Goal: Task Accomplishment & Management: Complete application form

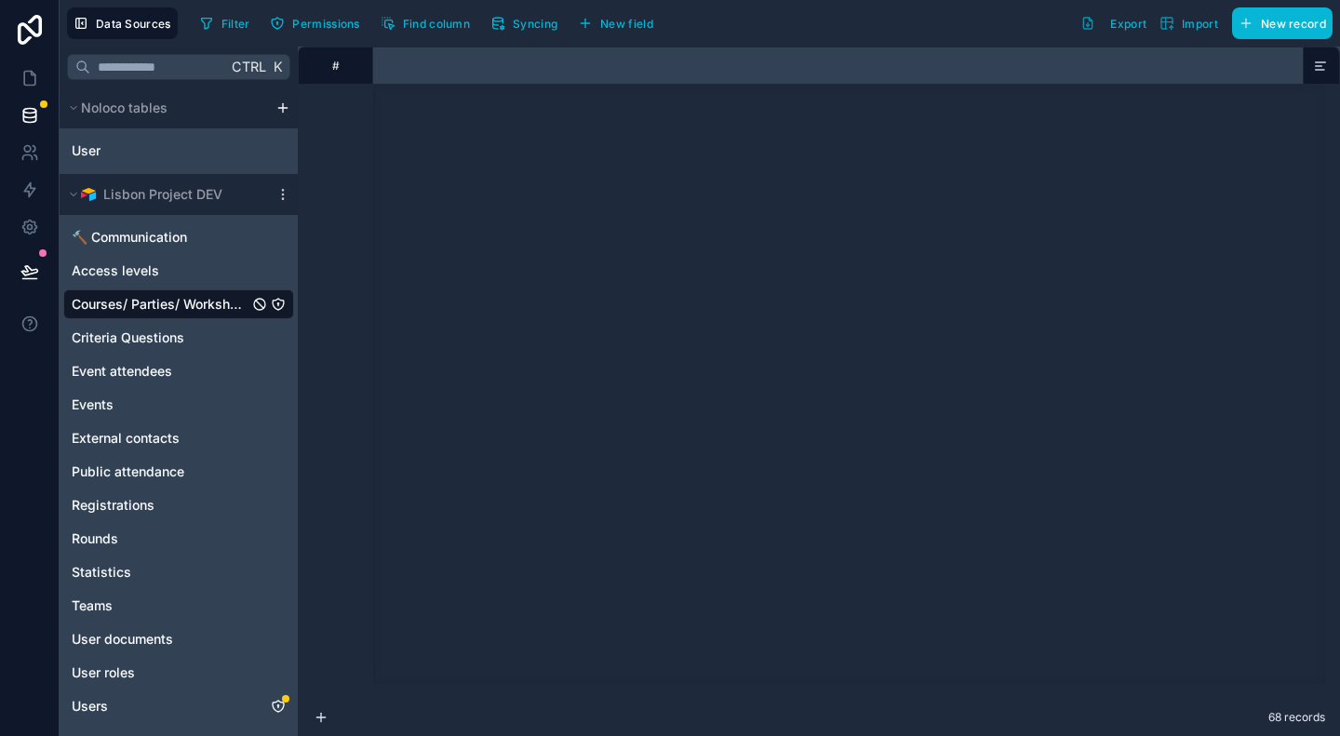
scroll to position [1178, 1291]
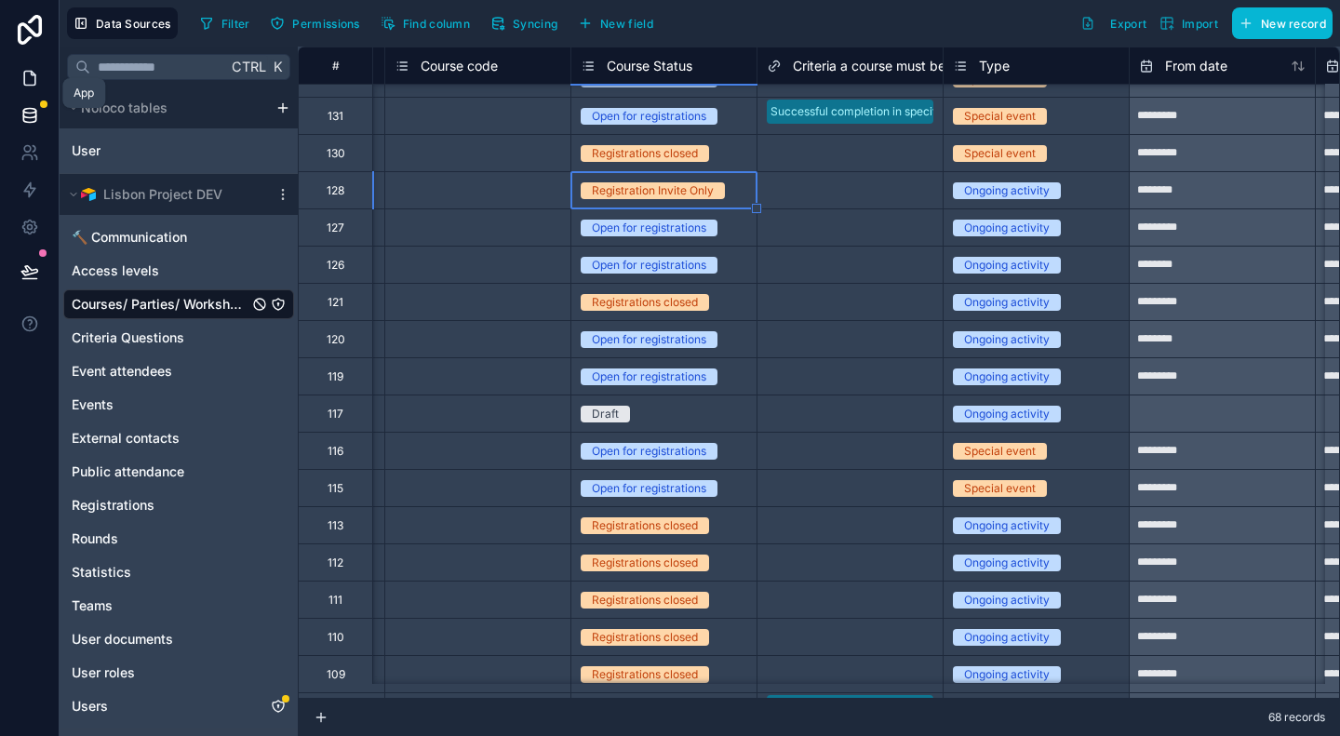
click at [44, 81] on link at bounding box center [29, 78] width 59 height 37
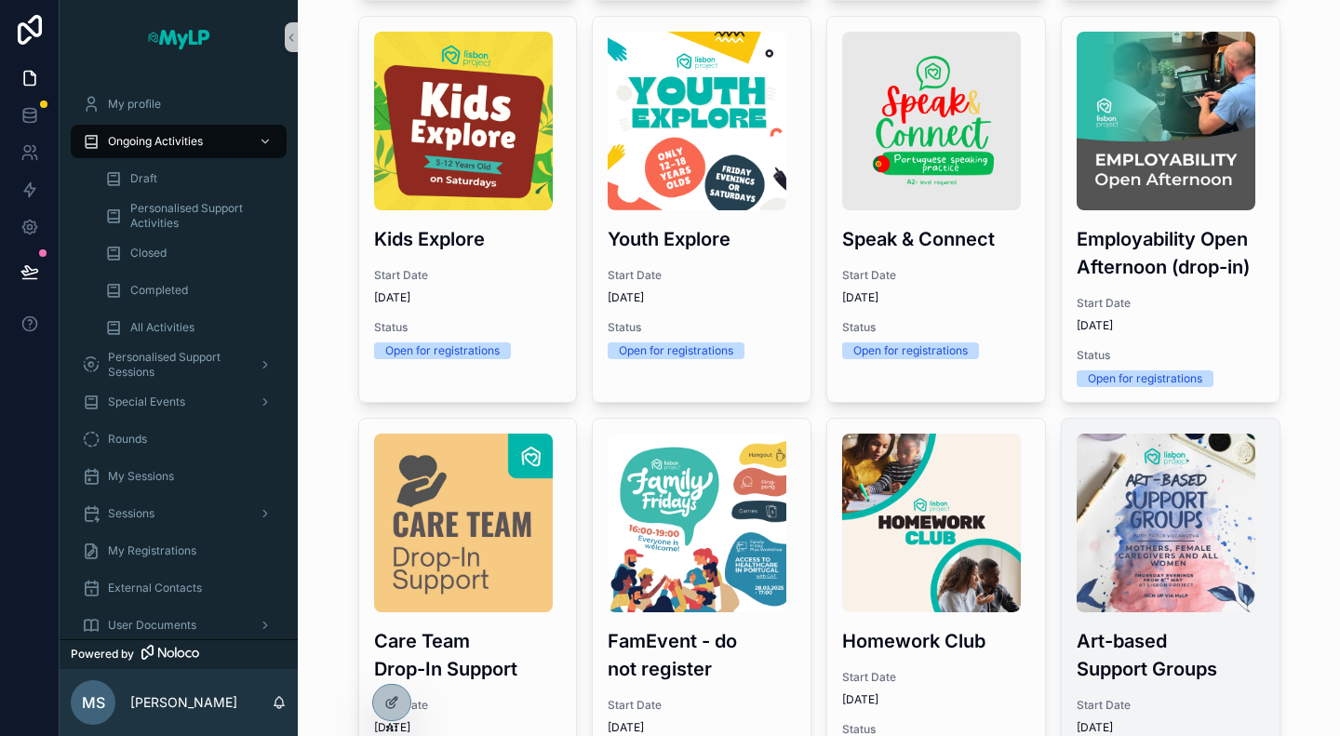
scroll to position [558, 0]
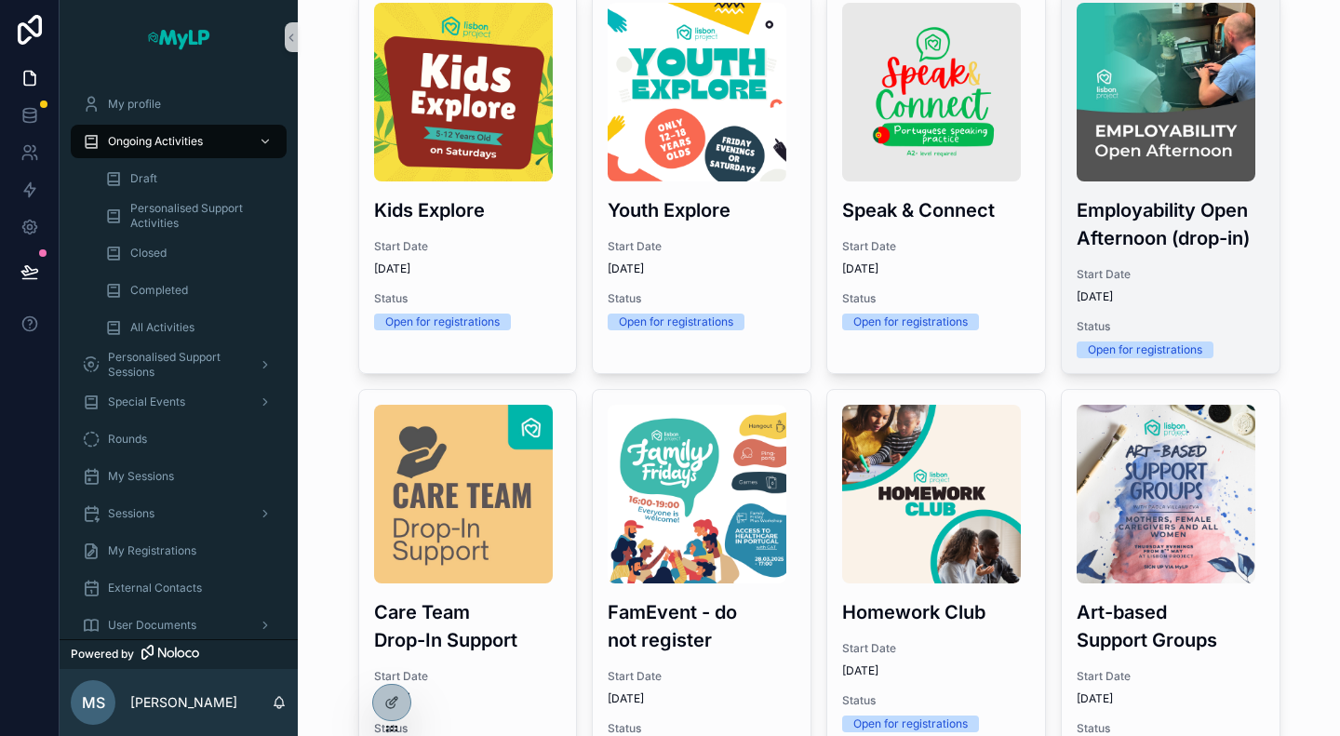
click at [1186, 308] on div "Employability Open Afternoon (drop-in) Start Date 4/2/2025 Status Open for regi…" at bounding box center [1171, 180] width 218 height 385
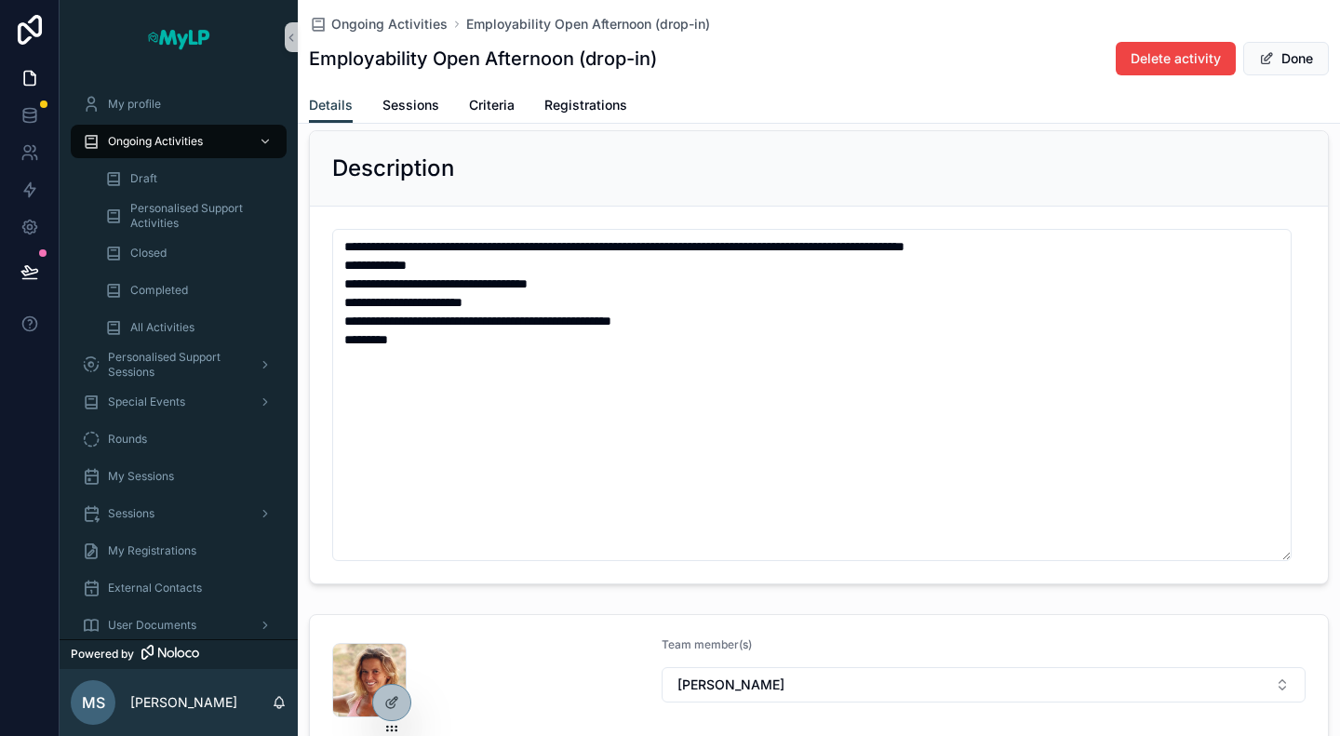
scroll to position [652, 0]
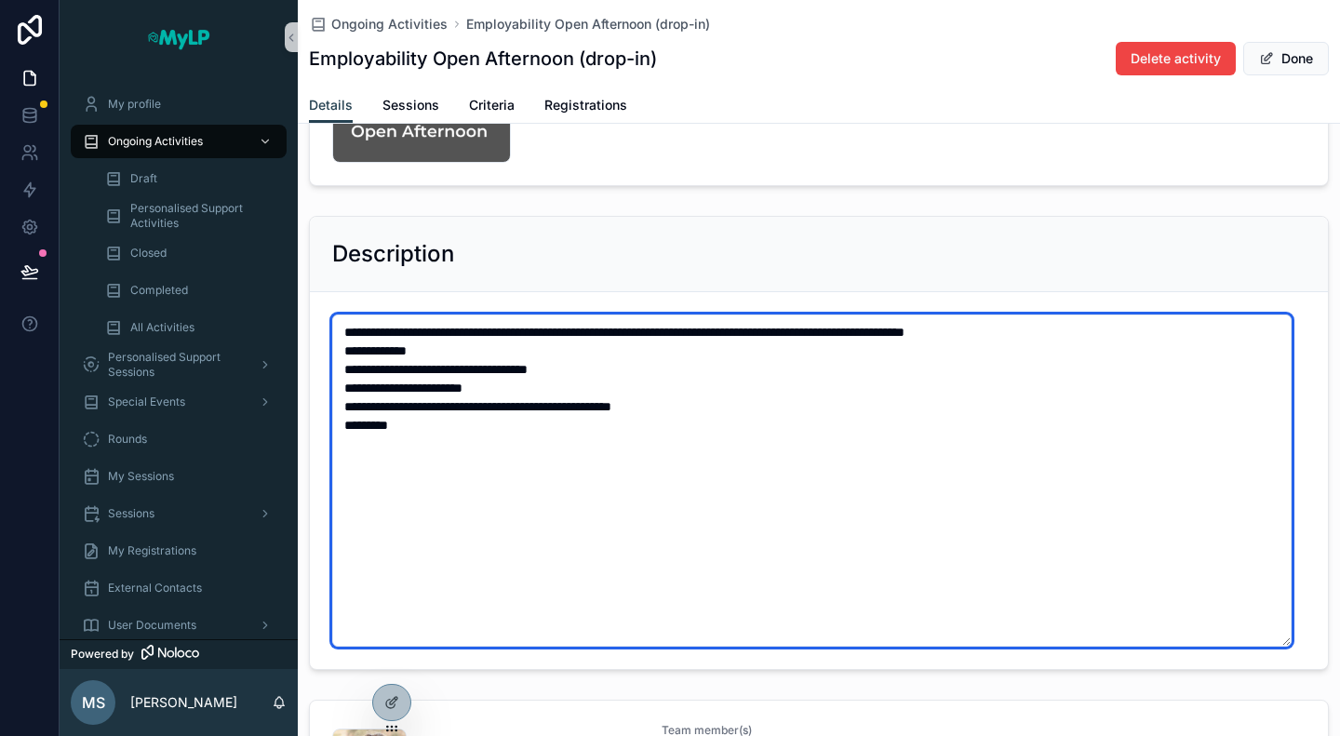
drag, startPoint x: 345, startPoint y: 329, endPoint x: 516, endPoint y: 416, distance: 191.5
click at [516, 416] on textarea "**********" at bounding box center [812, 481] width 960 height 332
click at [596, 414] on textarea "**********" at bounding box center [812, 481] width 960 height 332
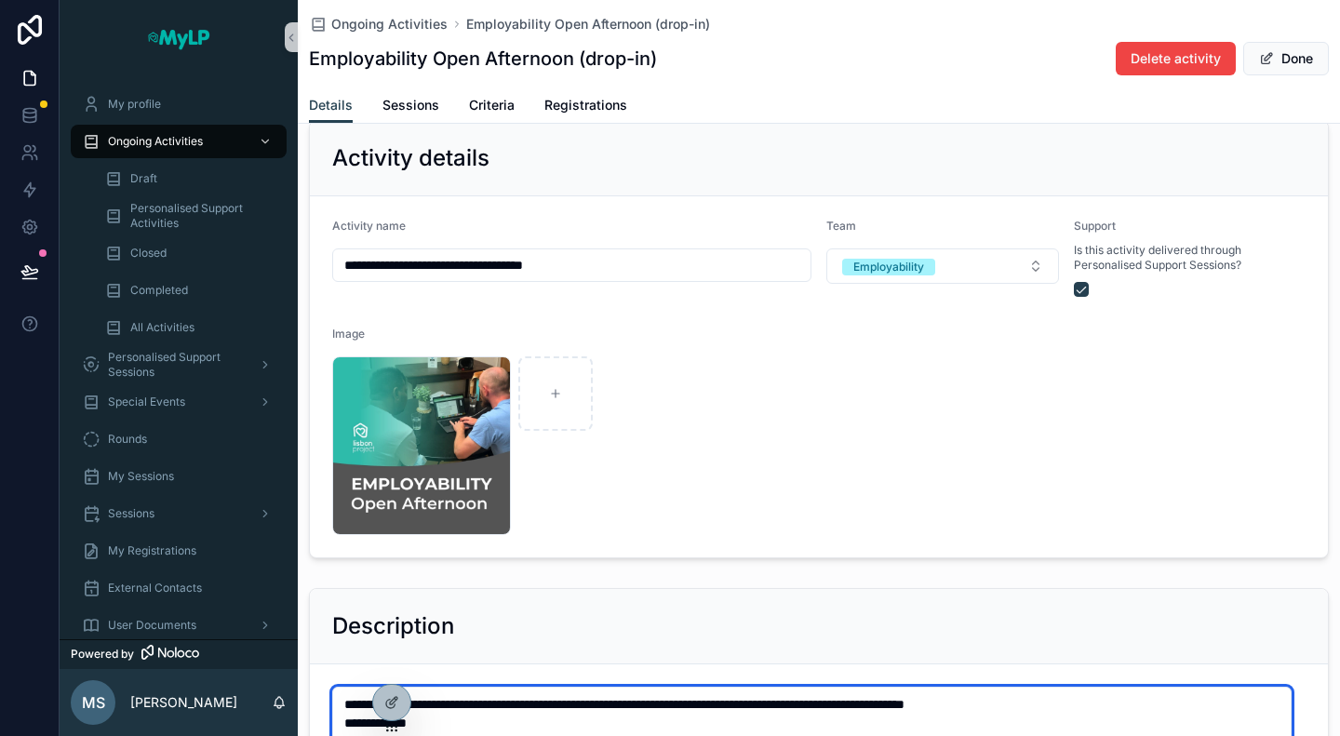
scroll to position [0, 0]
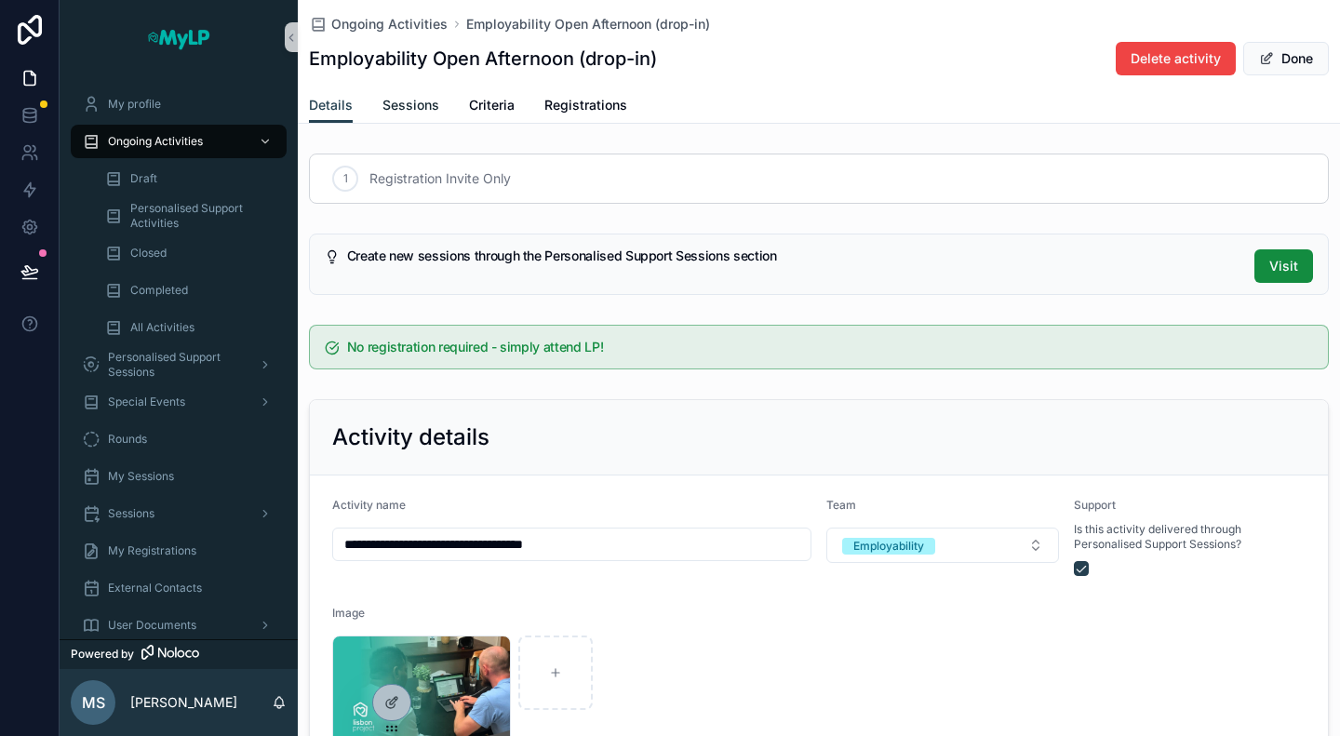
click at [424, 111] on span "Sessions" at bounding box center [411, 105] width 57 height 19
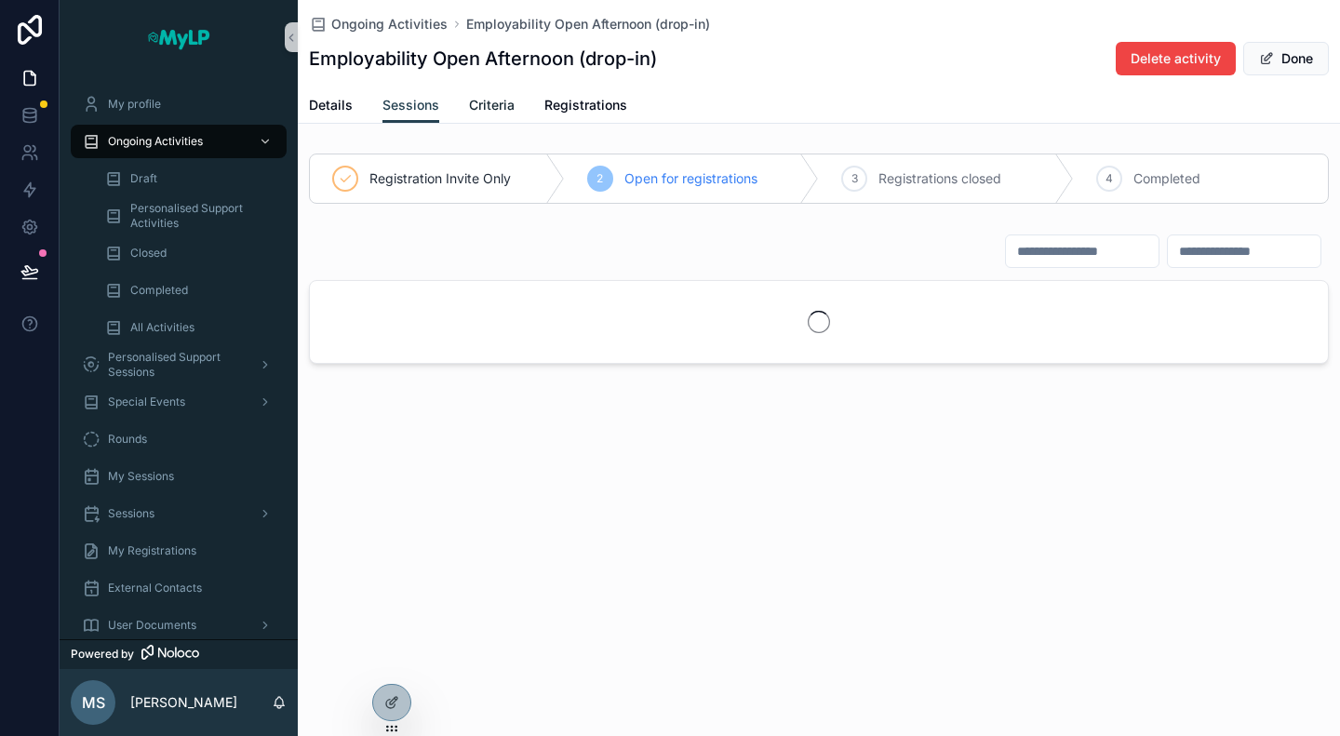
click at [501, 111] on span "Criteria" at bounding box center [492, 105] width 46 height 19
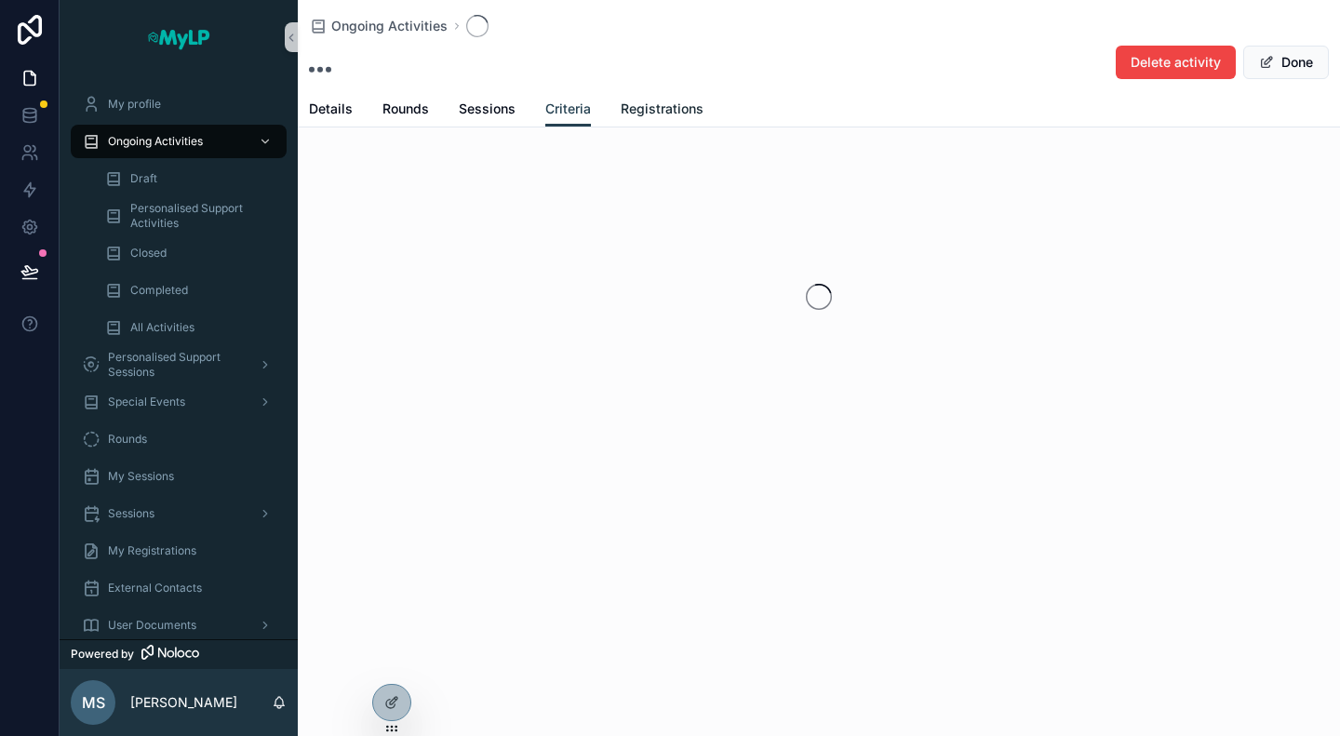
click at [680, 111] on div "Details Rounds Sessions Criteria Registrations" at bounding box center [819, 108] width 1020 height 35
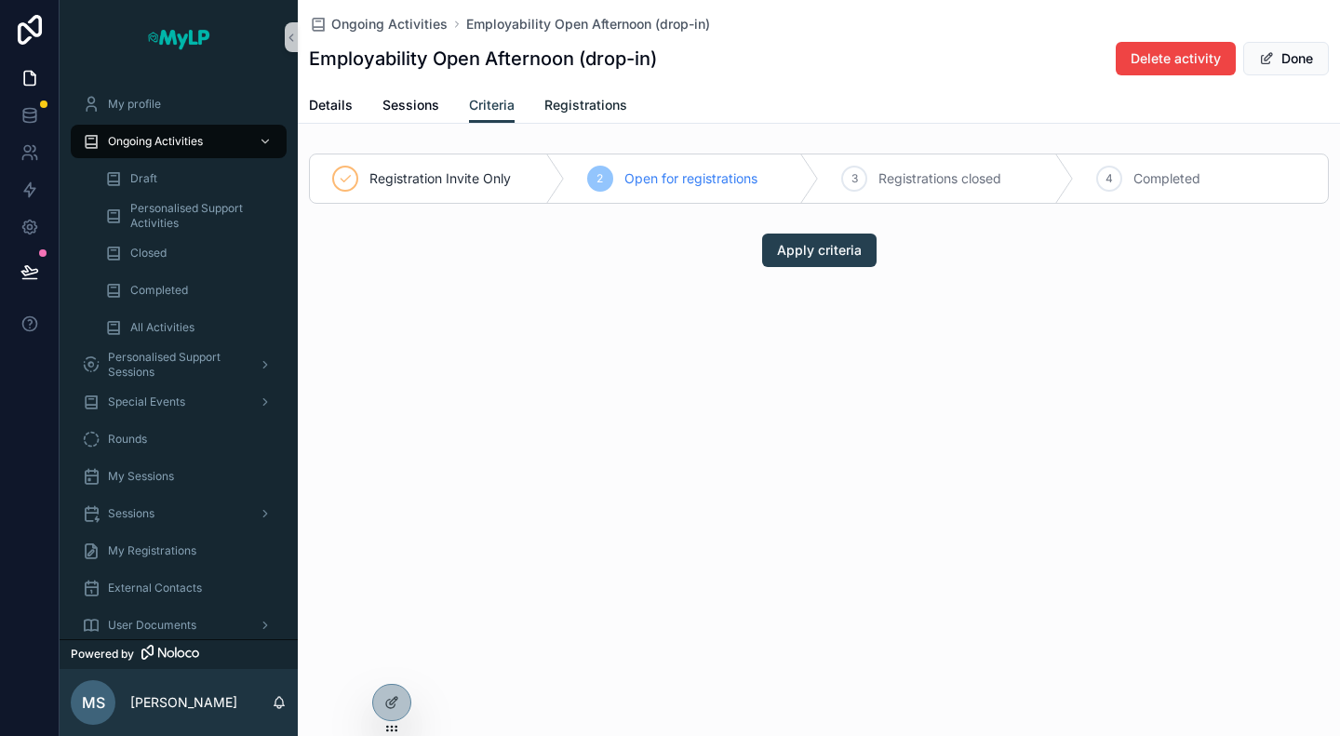
click at [594, 114] on link "Registrations" at bounding box center [586, 106] width 83 height 37
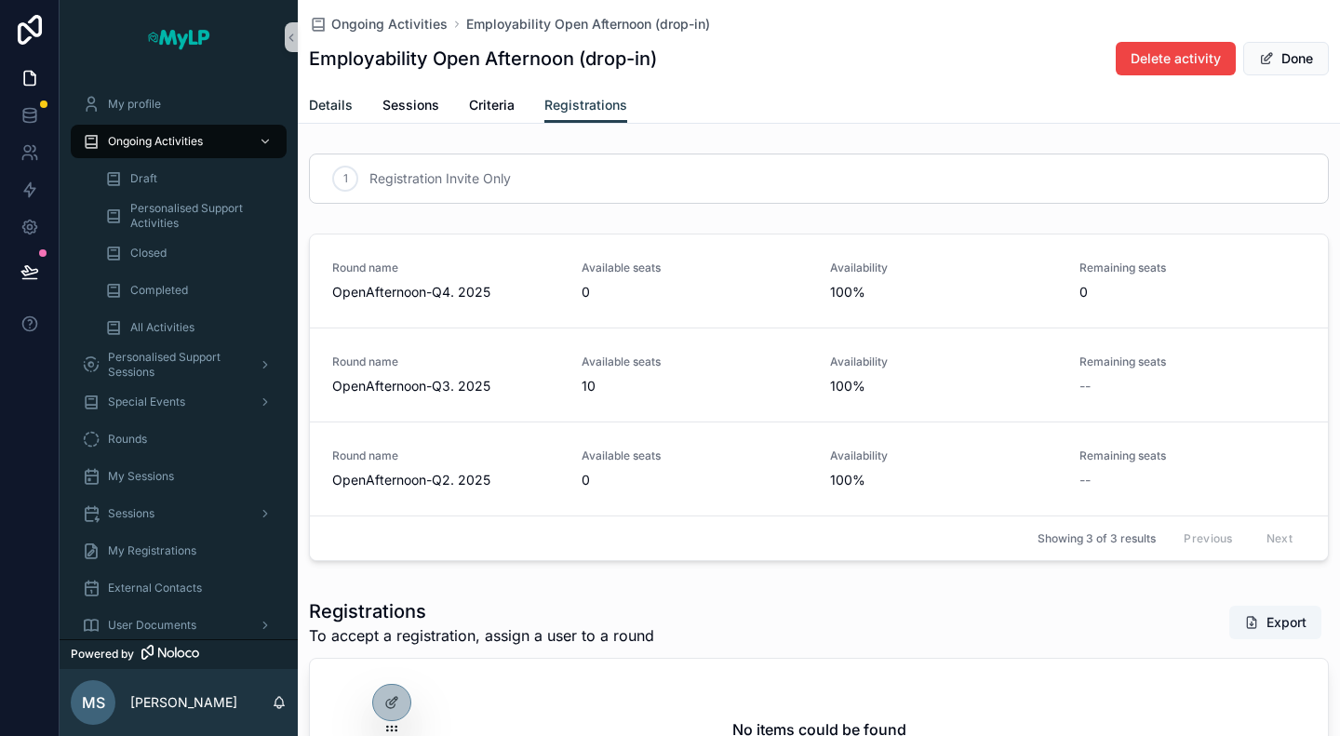
click at [343, 99] on span "Details" at bounding box center [331, 105] width 44 height 19
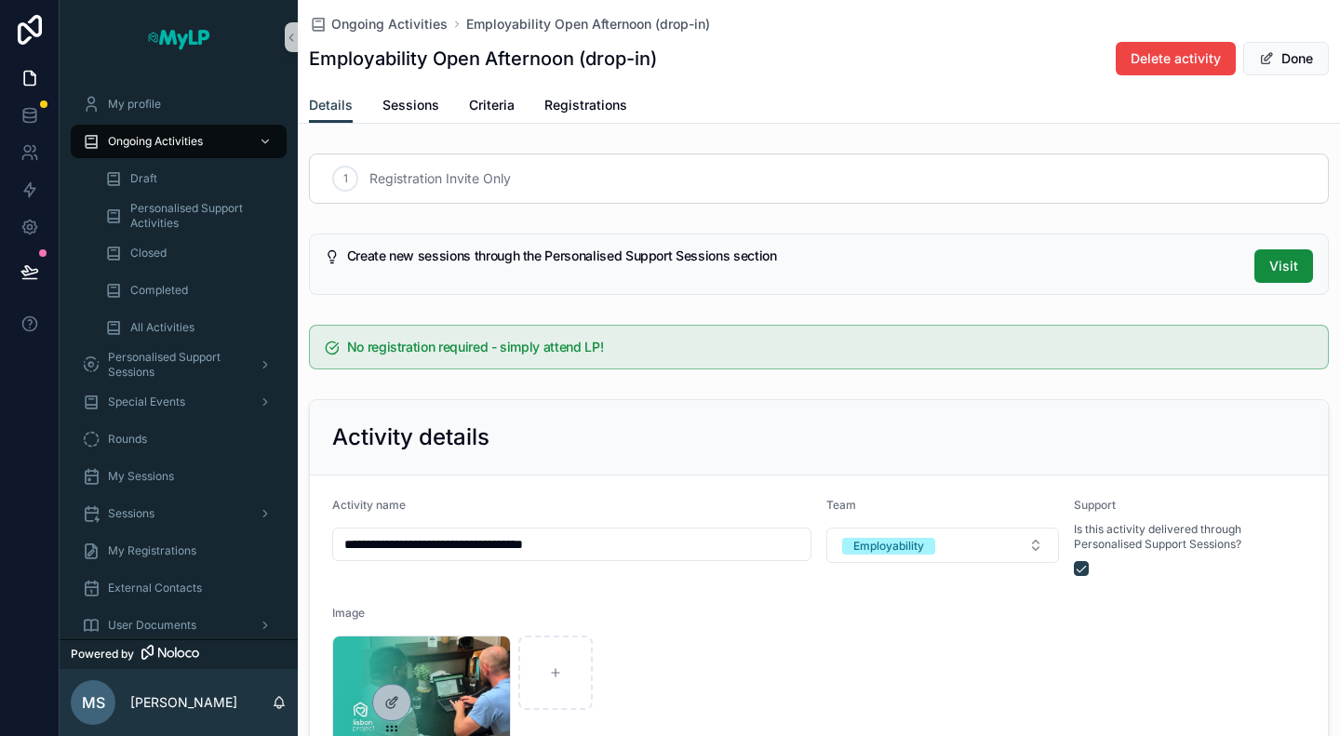
click at [769, 92] on div "Details Sessions Criteria Registrations" at bounding box center [819, 104] width 1020 height 35
click at [472, 184] on span "Registration Invite Only" at bounding box center [440, 178] width 141 height 19
click at [399, 107] on span "Sessions" at bounding box center [411, 105] width 57 height 19
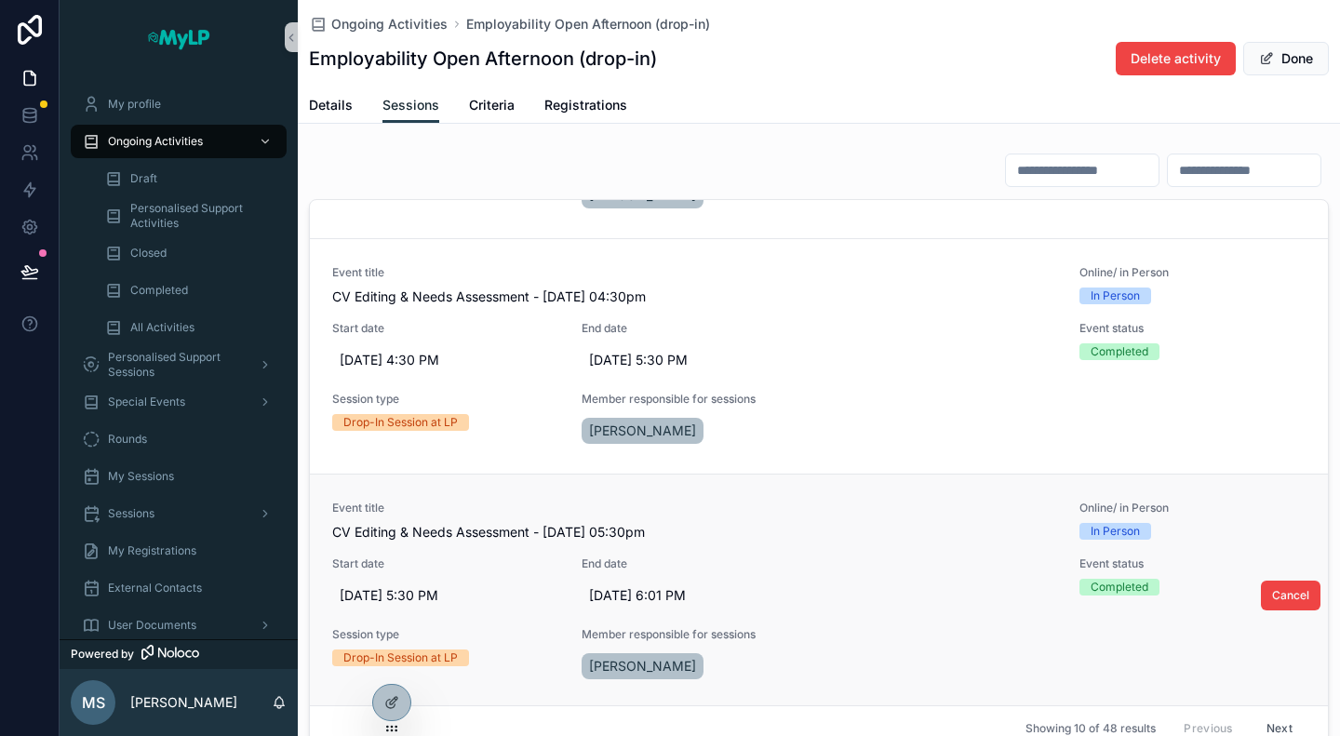
scroll to position [222, 0]
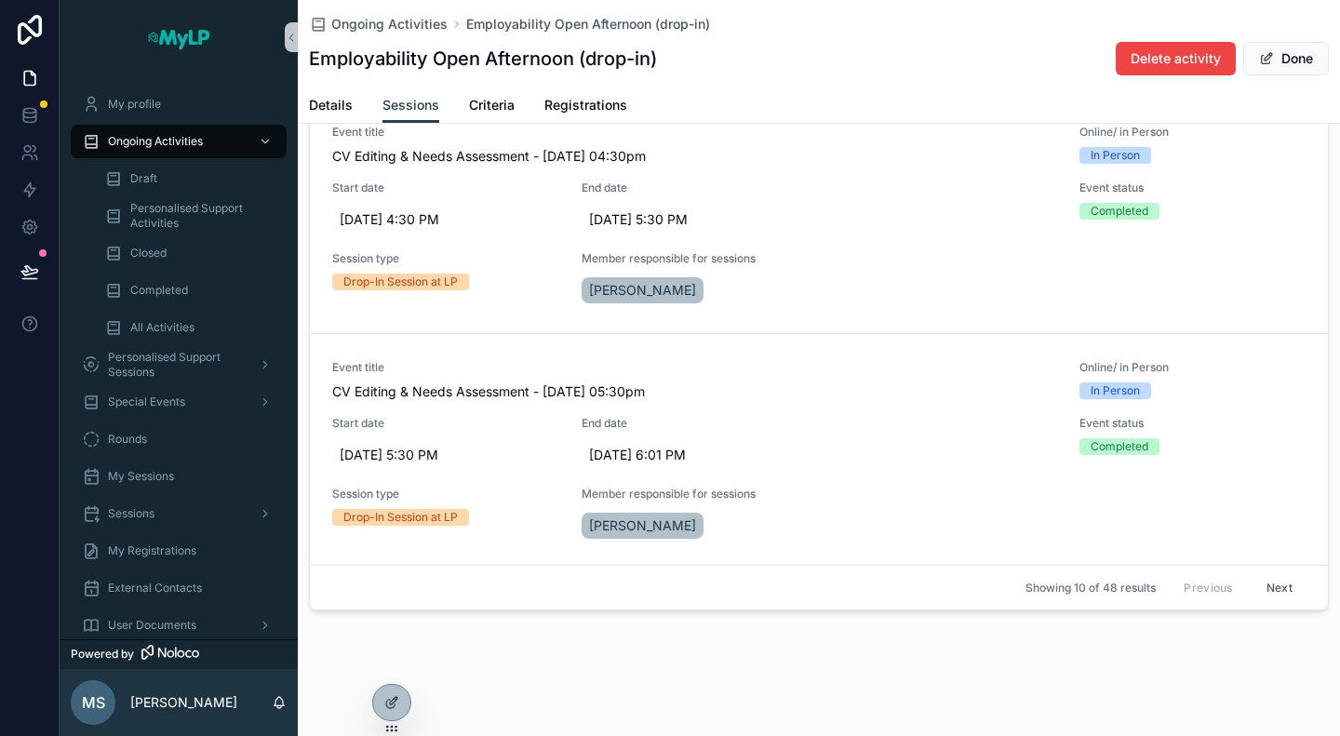
click at [1272, 585] on button "Next" at bounding box center [1280, 587] width 52 height 29
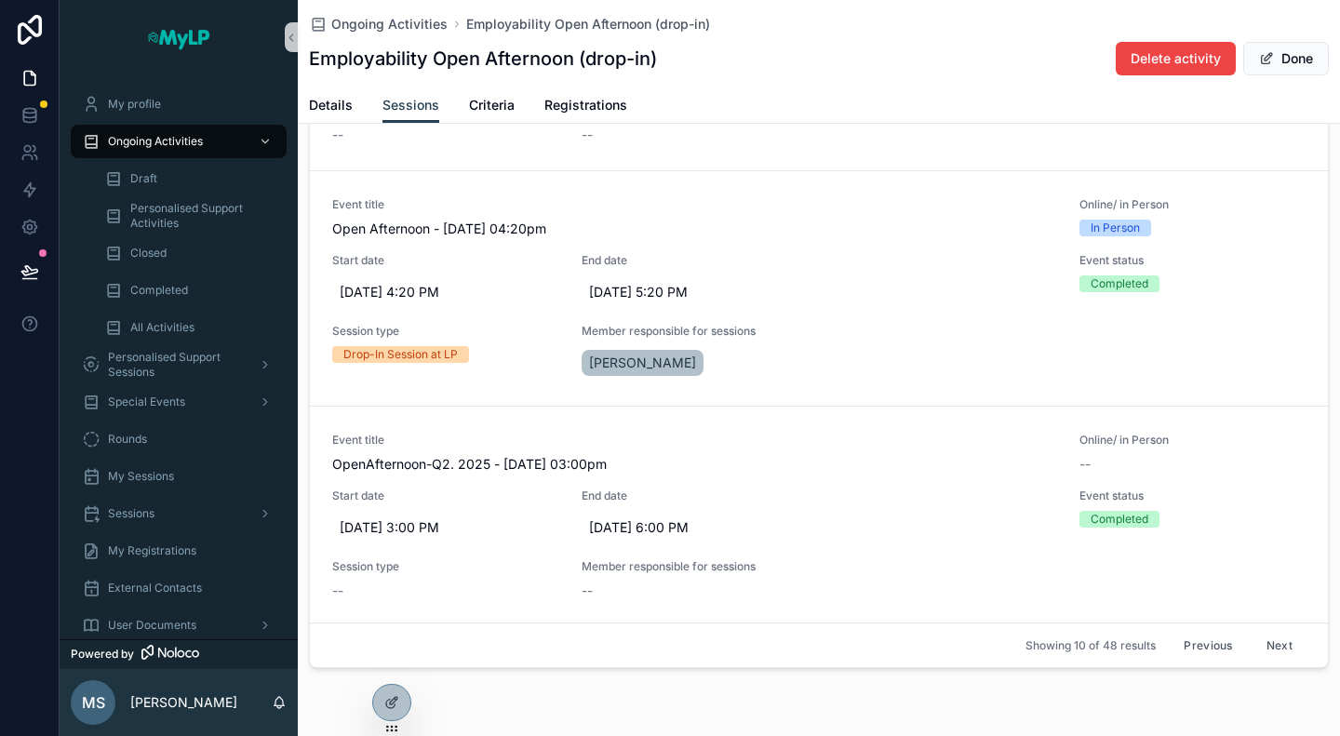
scroll to position [222, 0]
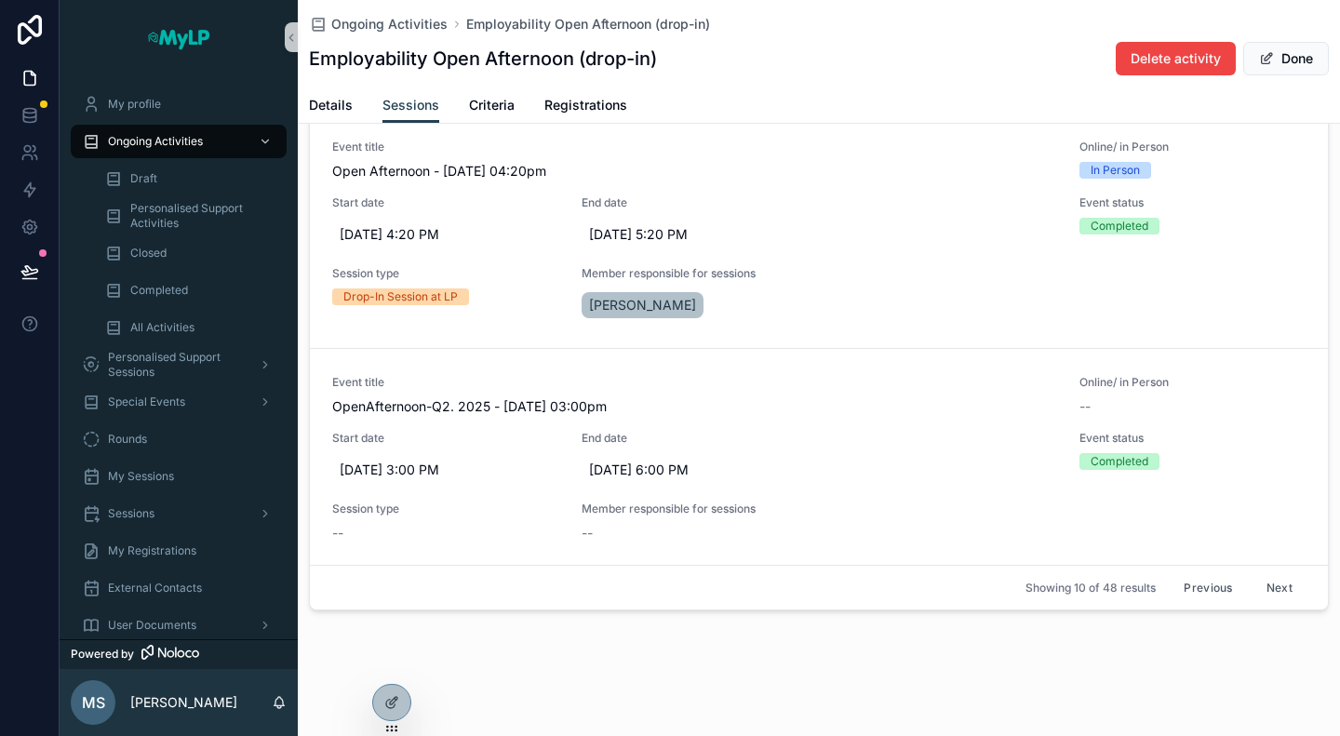
click at [1255, 574] on button "Next" at bounding box center [1280, 587] width 52 height 29
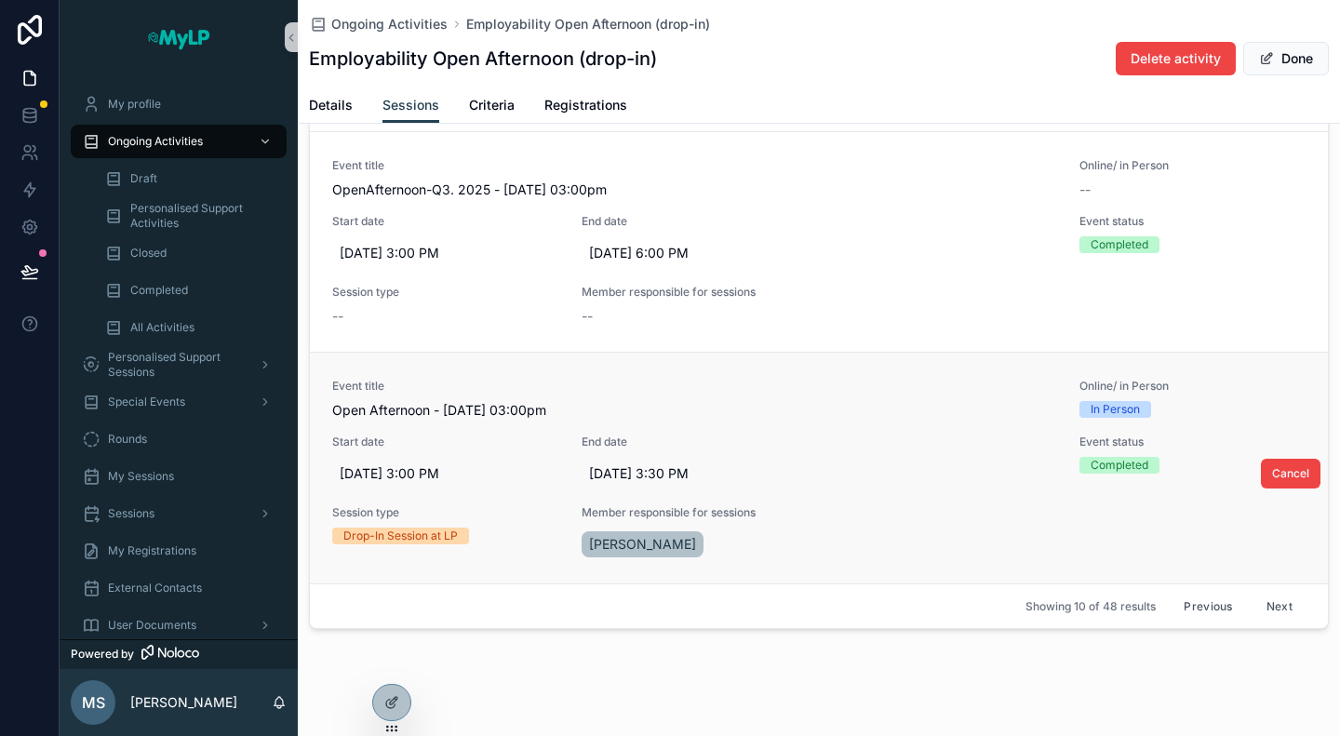
scroll to position [222, 0]
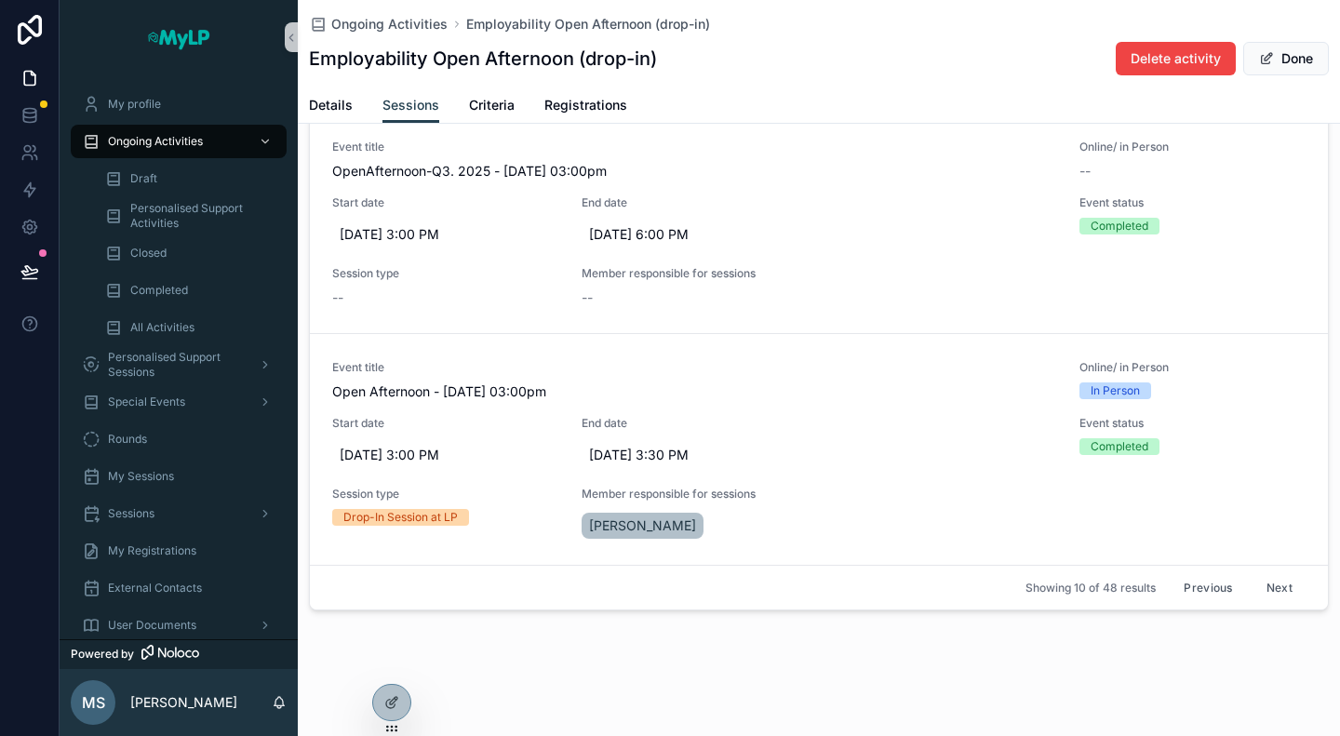
click at [1254, 583] on button "Next" at bounding box center [1280, 587] width 52 height 29
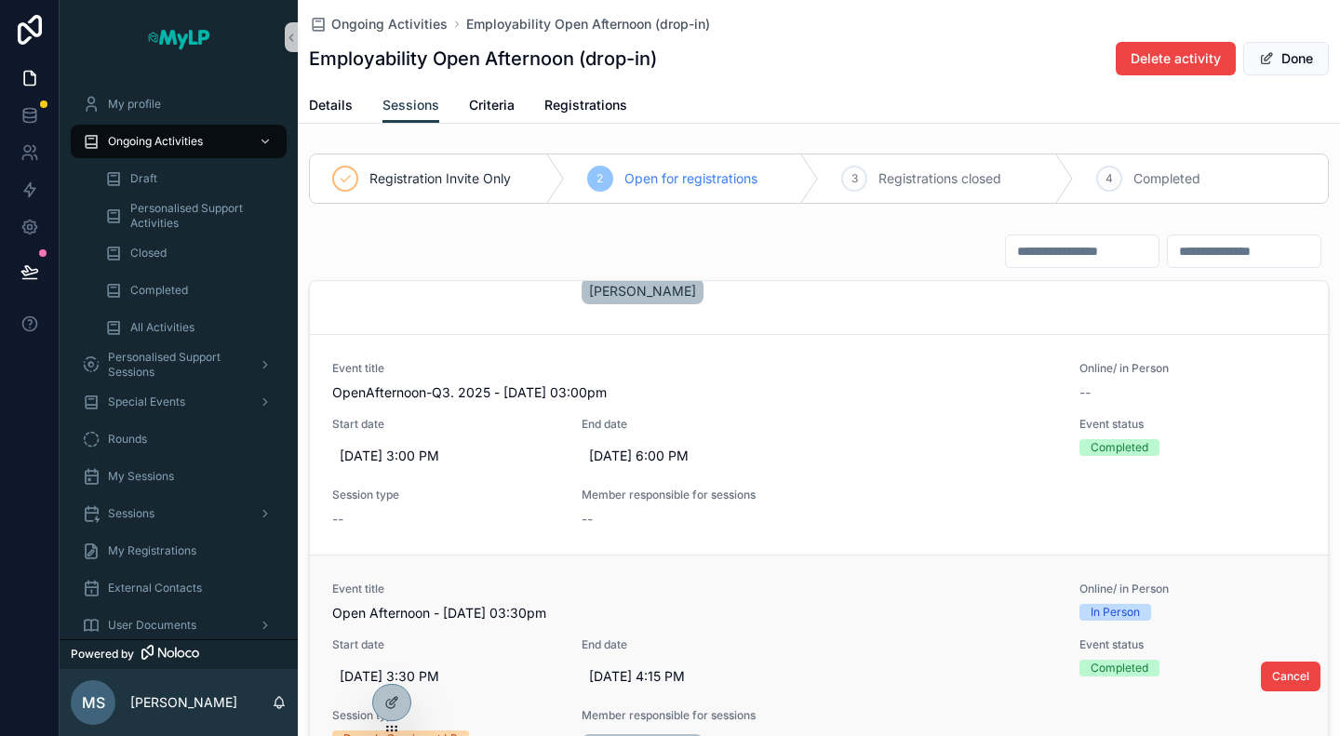
scroll to position [222, 0]
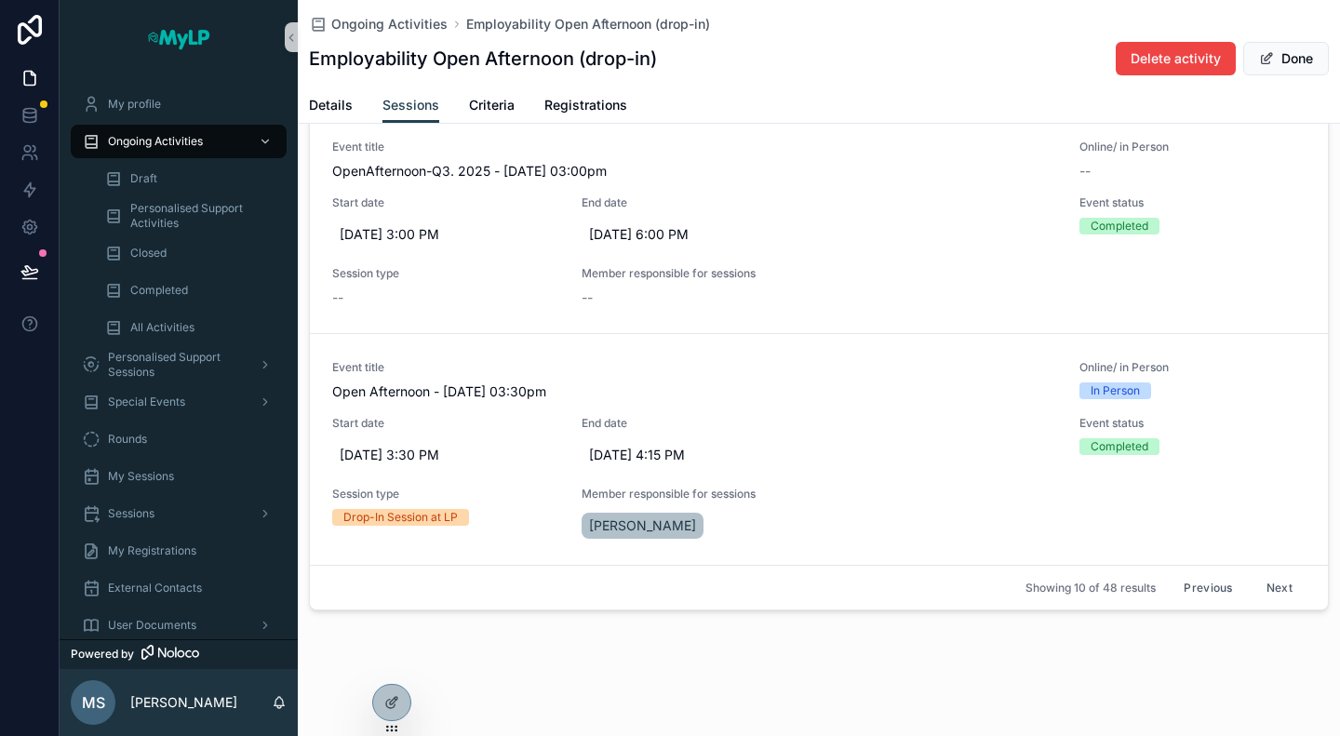
click at [1254, 598] on button "Next" at bounding box center [1280, 587] width 52 height 29
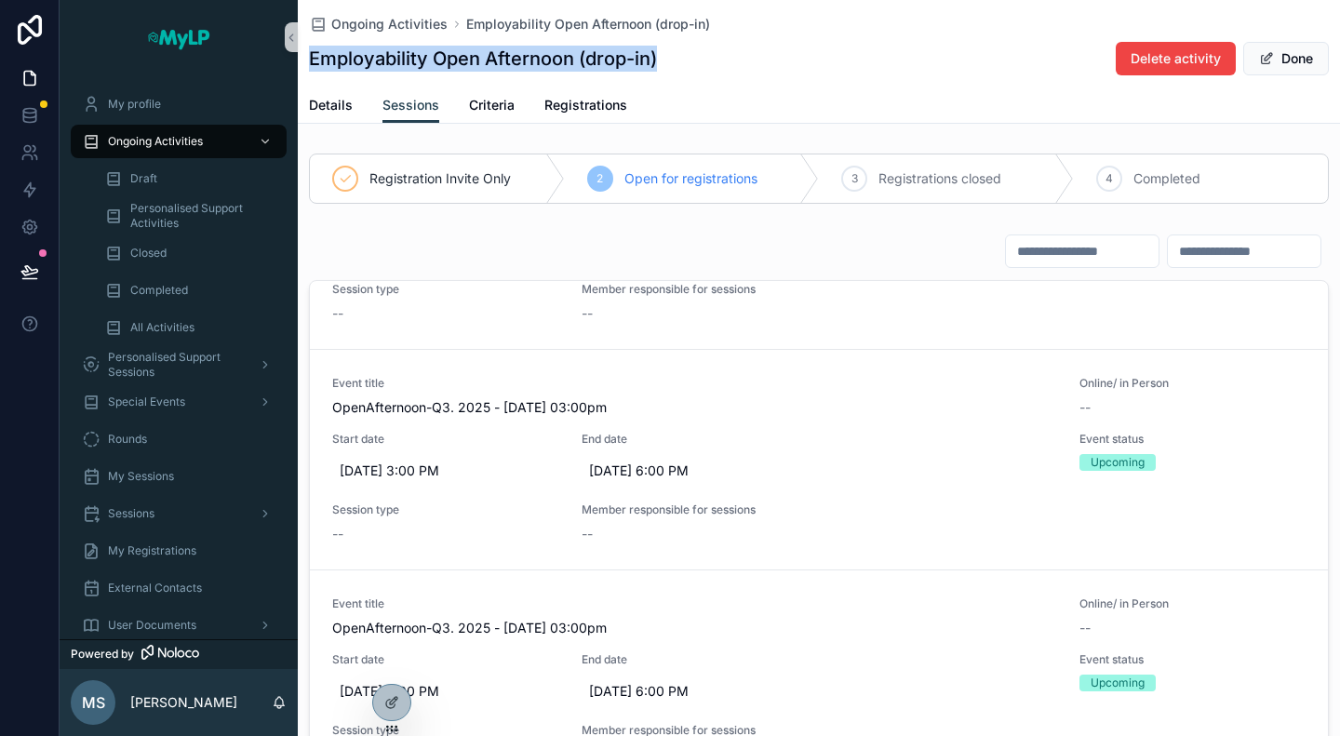
drag, startPoint x: 311, startPoint y: 53, endPoint x: 681, endPoint y: 58, distance: 370.5
click at [681, 58] on div "Employability Open Afternoon (drop-in) Delete activity Done" at bounding box center [819, 58] width 1020 height 35
click at [615, 55] on h1 "Employability Open Afternoon (drop-in)" at bounding box center [483, 59] width 348 height 26
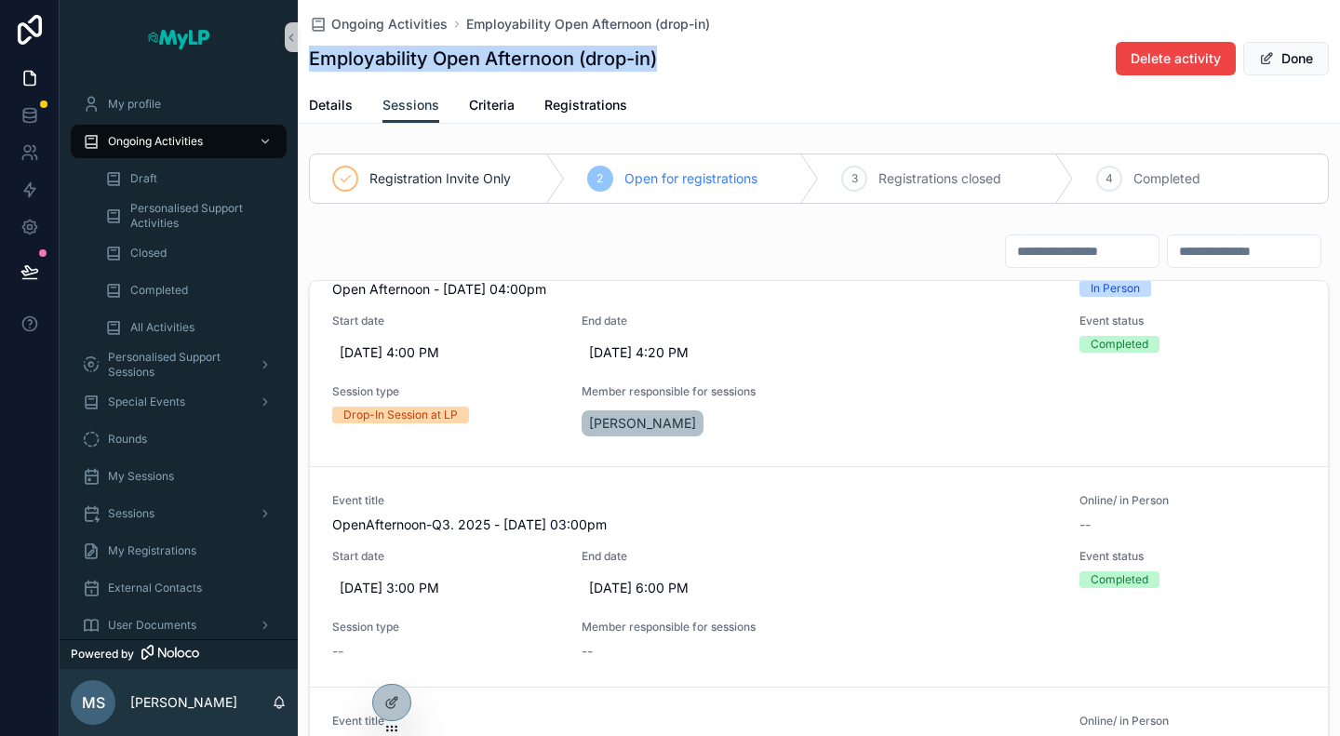
drag, startPoint x: 310, startPoint y: 61, endPoint x: 665, endPoint y: 60, distance: 354.6
click at [665, 60] on div "Employability Open Afternoon (drop-in) Delete activity Done" at bounding box center [819, 58] width 1020 height 35
copy h1 "Employability Open Afternoon (drop-in)"
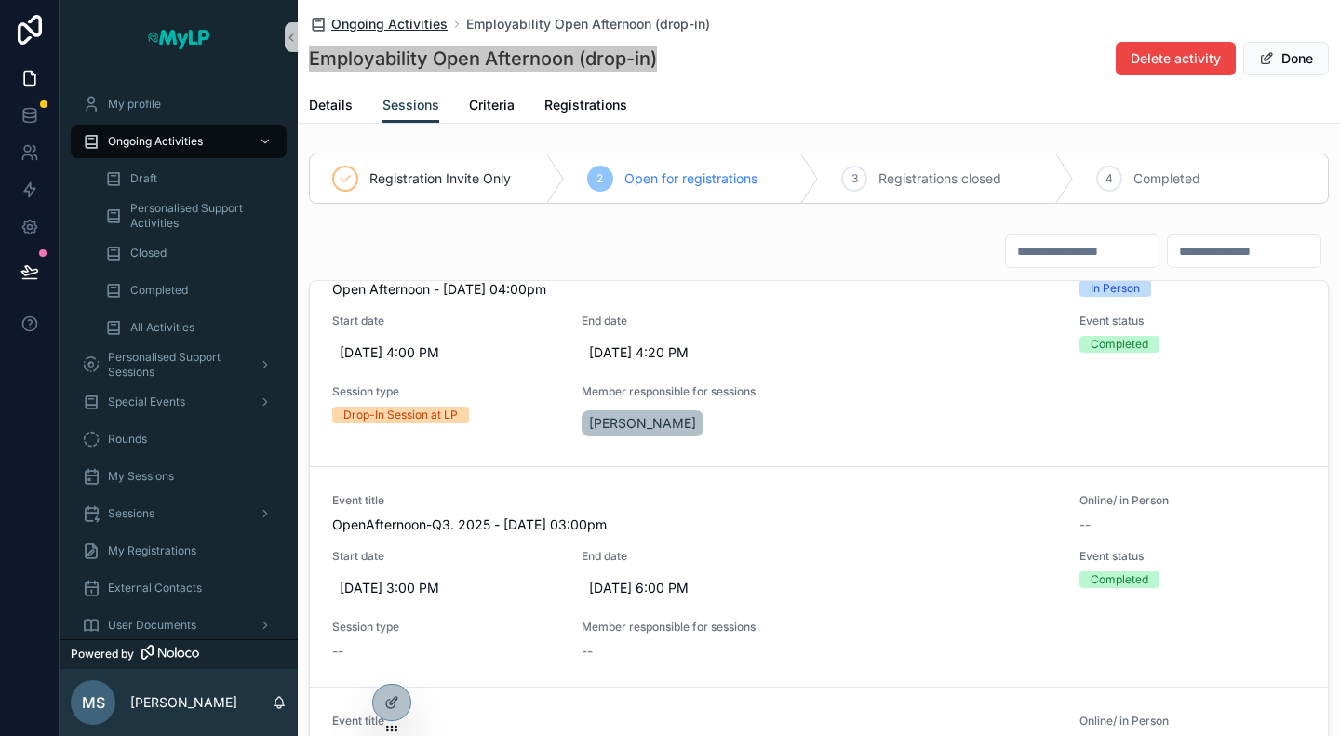
click at [399, 33] on span "Ongoing Activities" at bounding box center [389, 24] width 116 height 19
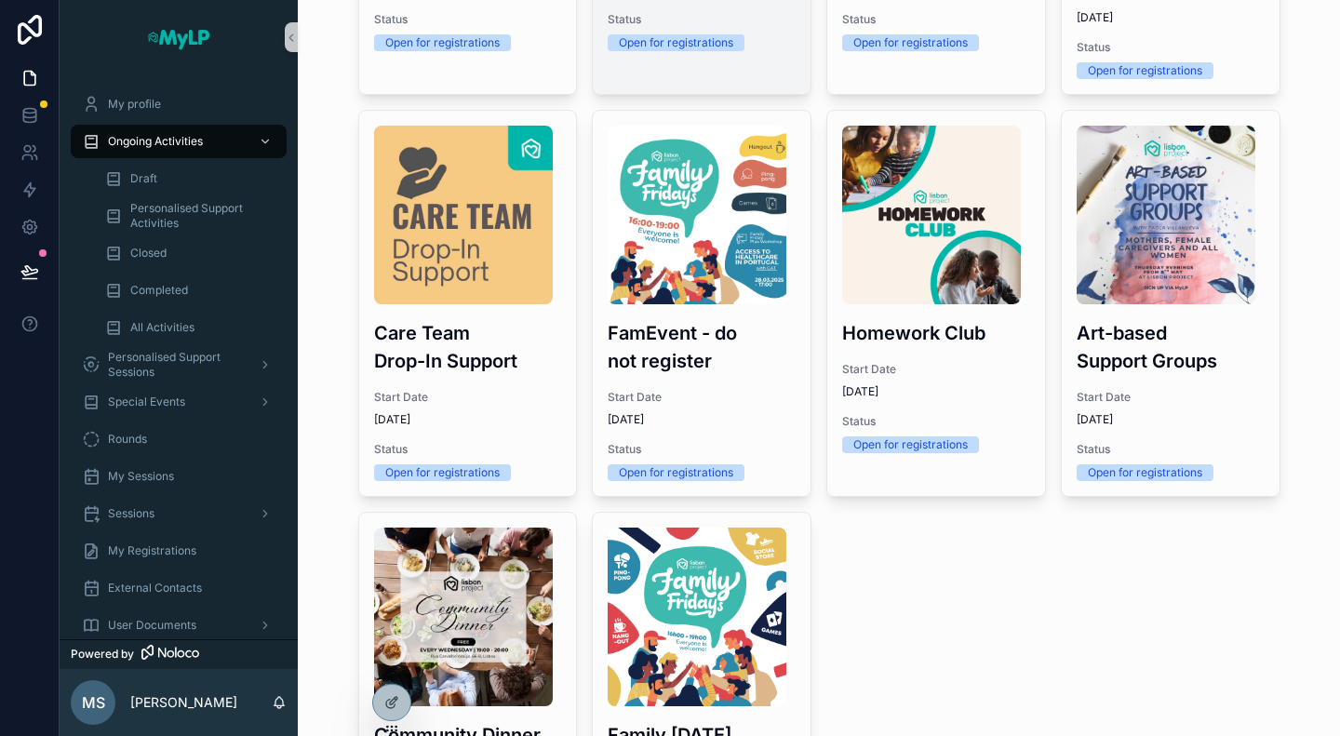
scroll to position [931, 0]
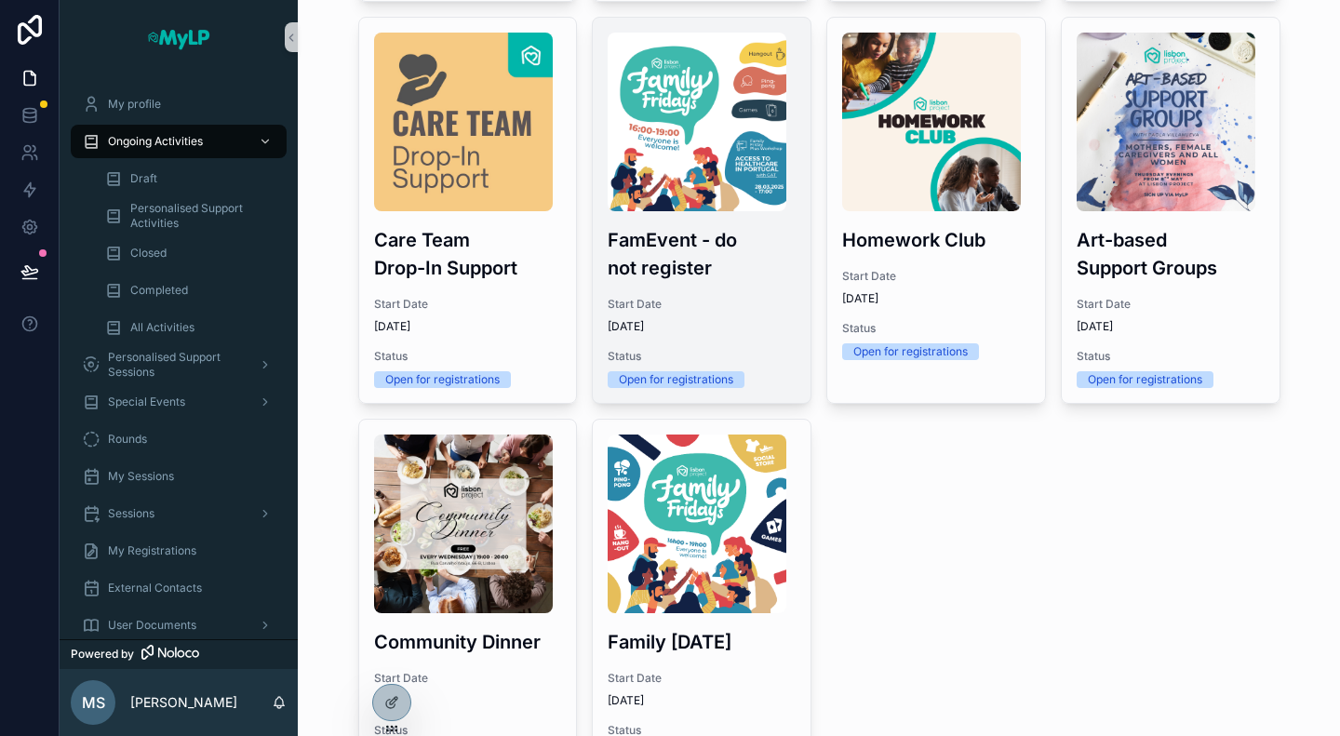
click at [749, 287] on div "FamEvent - do not register Start Date 4/1/2025 Status Open for registrations" at bounding box center [702, 210] width 218 height 385
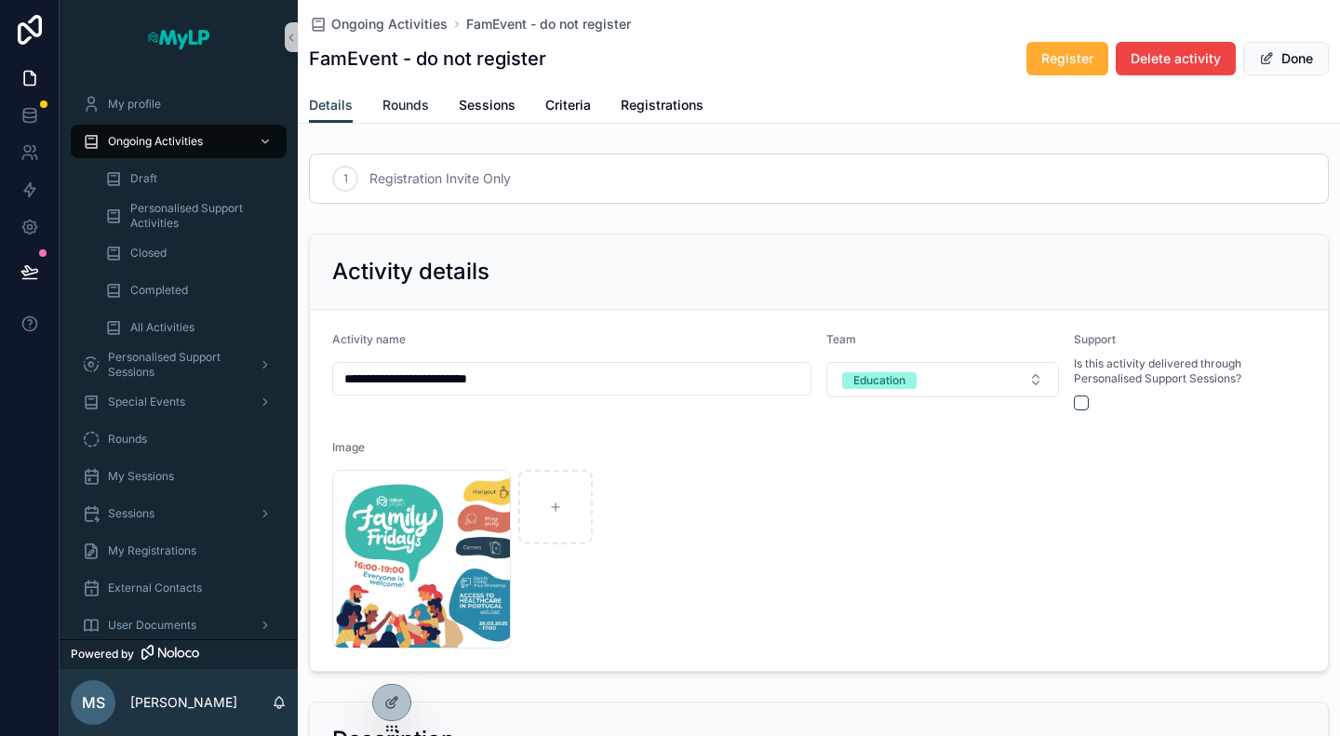
click at [410, 115] on link "Rounds" at bounding box center [406, 106] width 47 height 37
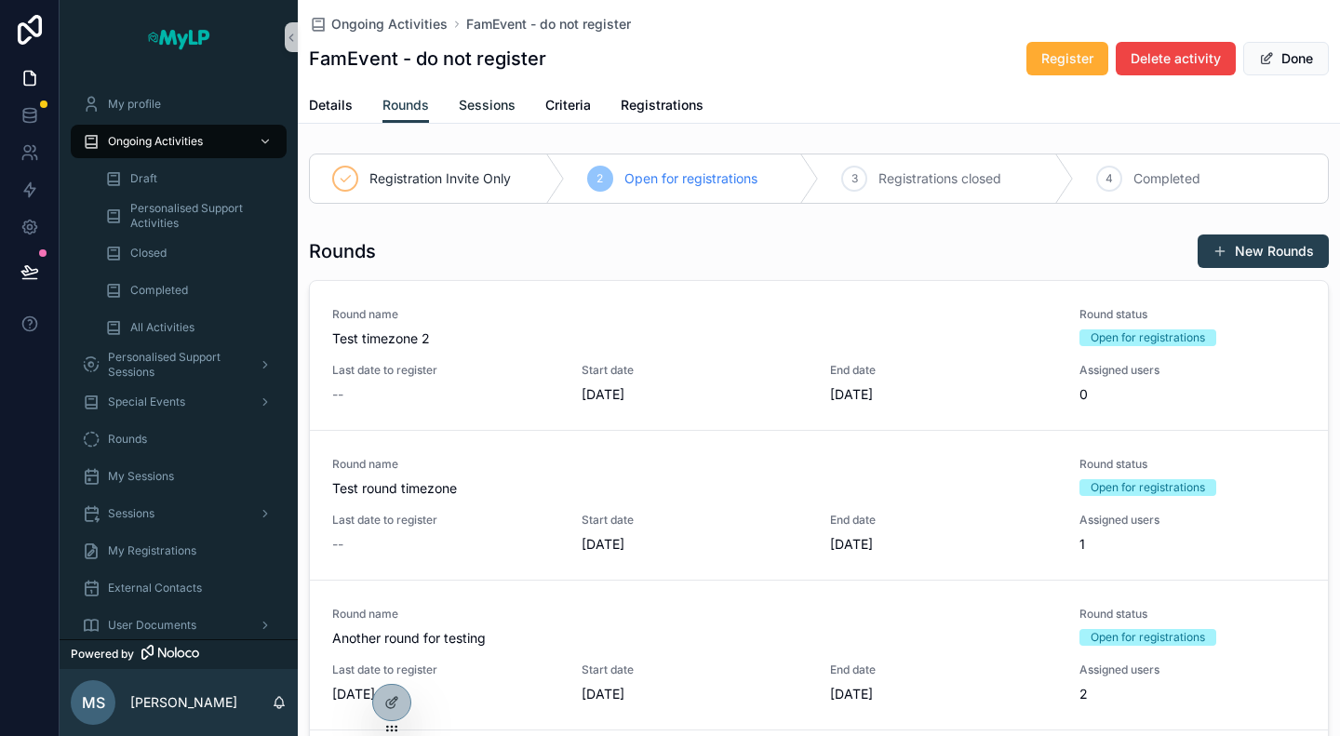
click at [467, 114] on link "Sessions" at bounding box center [487, 106] width 57 height 37
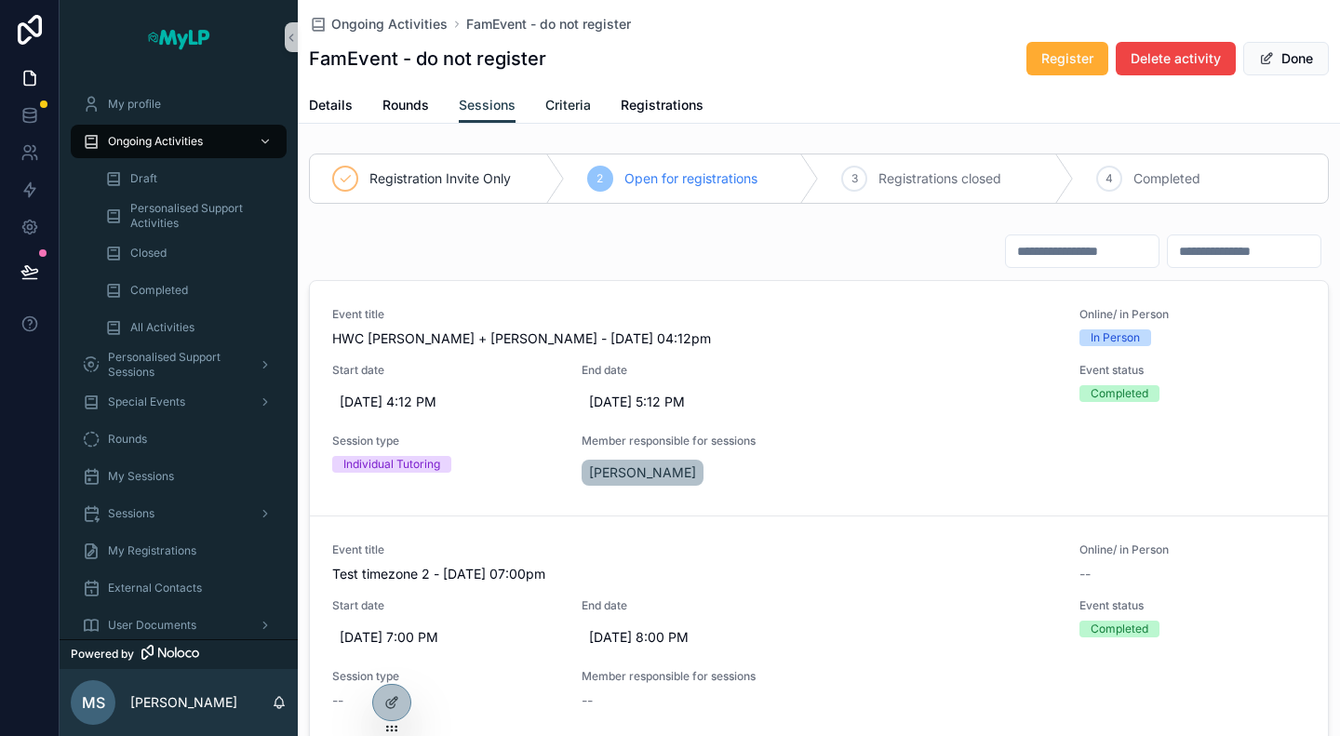
click at [568, 101] on span "Criteria" at bounding box center [568, 105] width 46 height 19
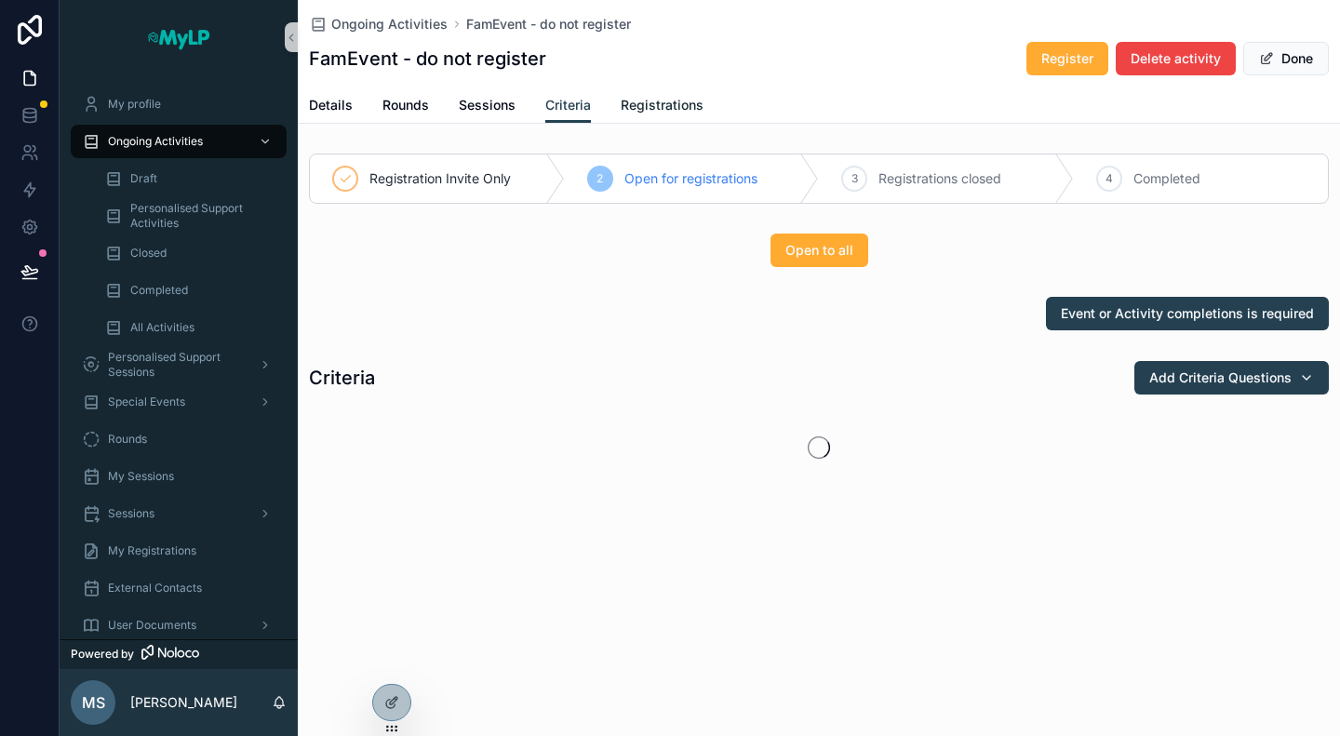
click at [670, 109] on span "Registrations" at bounding box center [662, 105] width 83 height 19
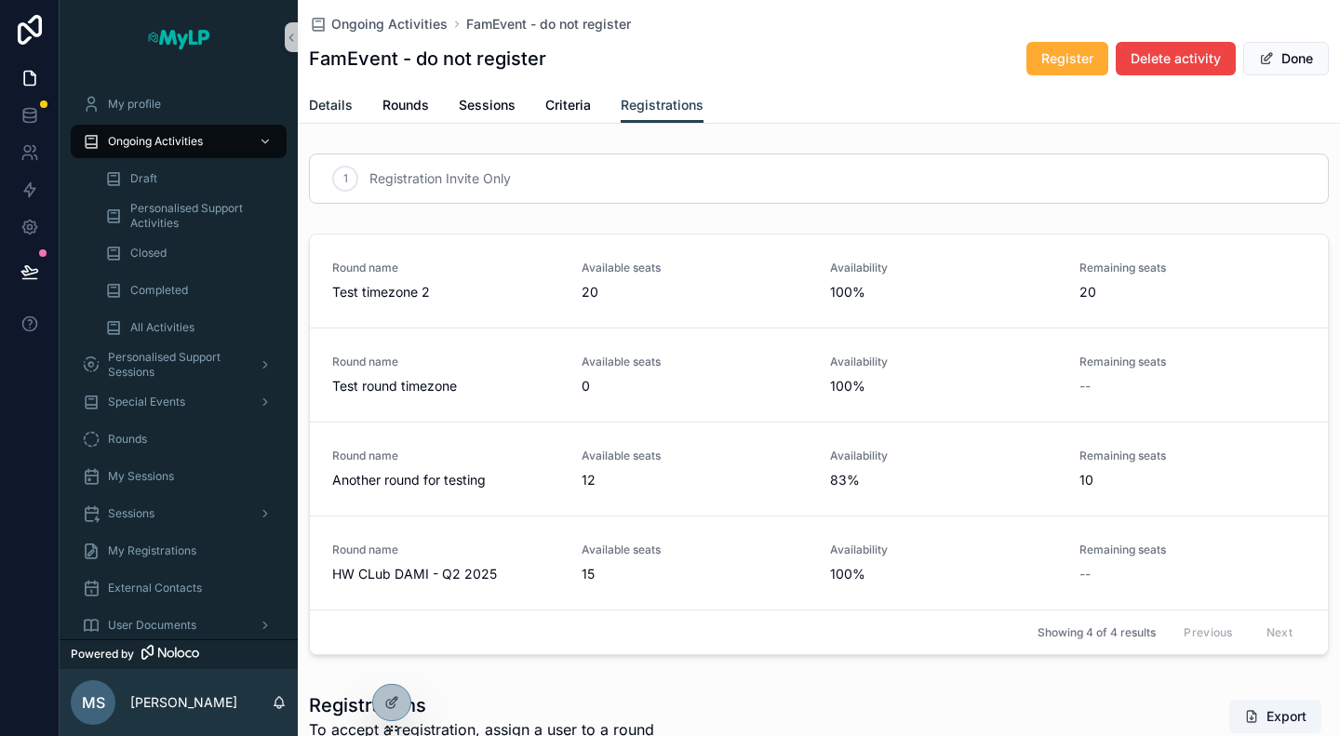
click at [330, 107] on span "Details" at bounding box center [331, 105] width 44 height 19
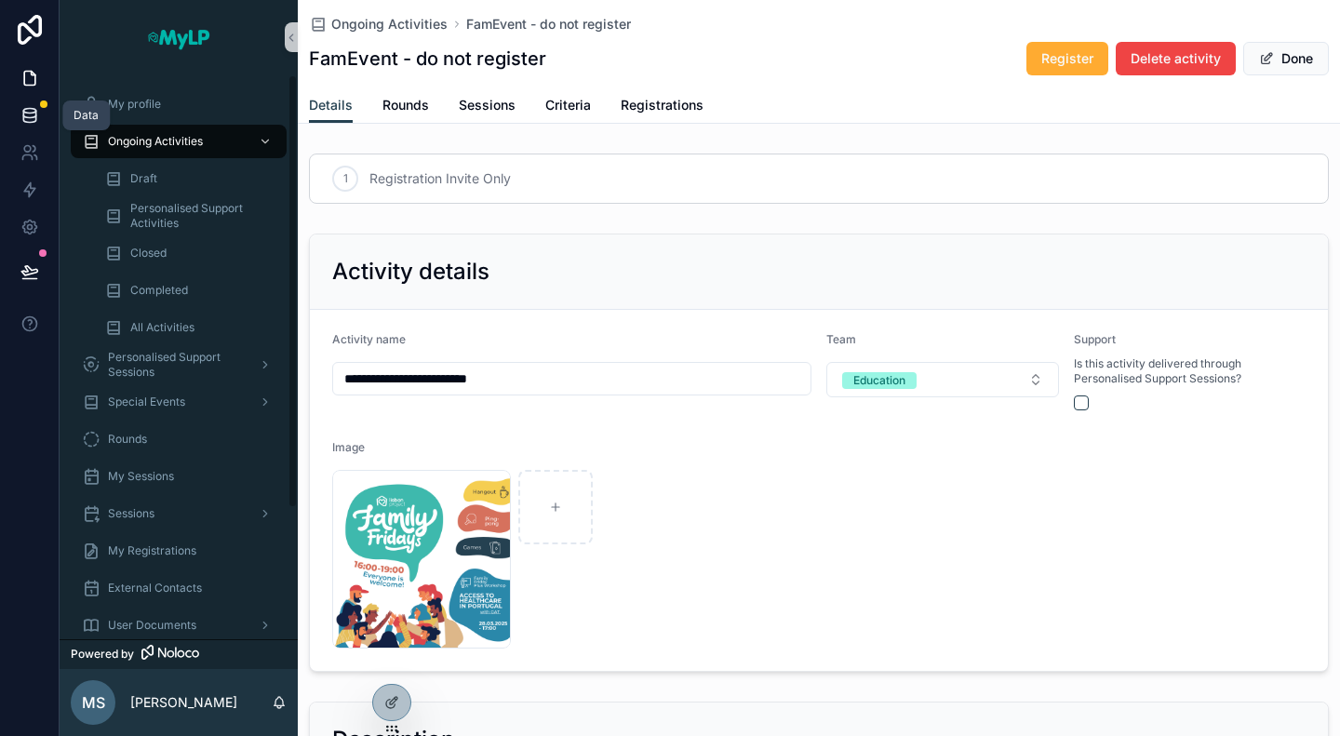
click at [35, 116] on icon at bounding box center [29, 118] width 12 height 7
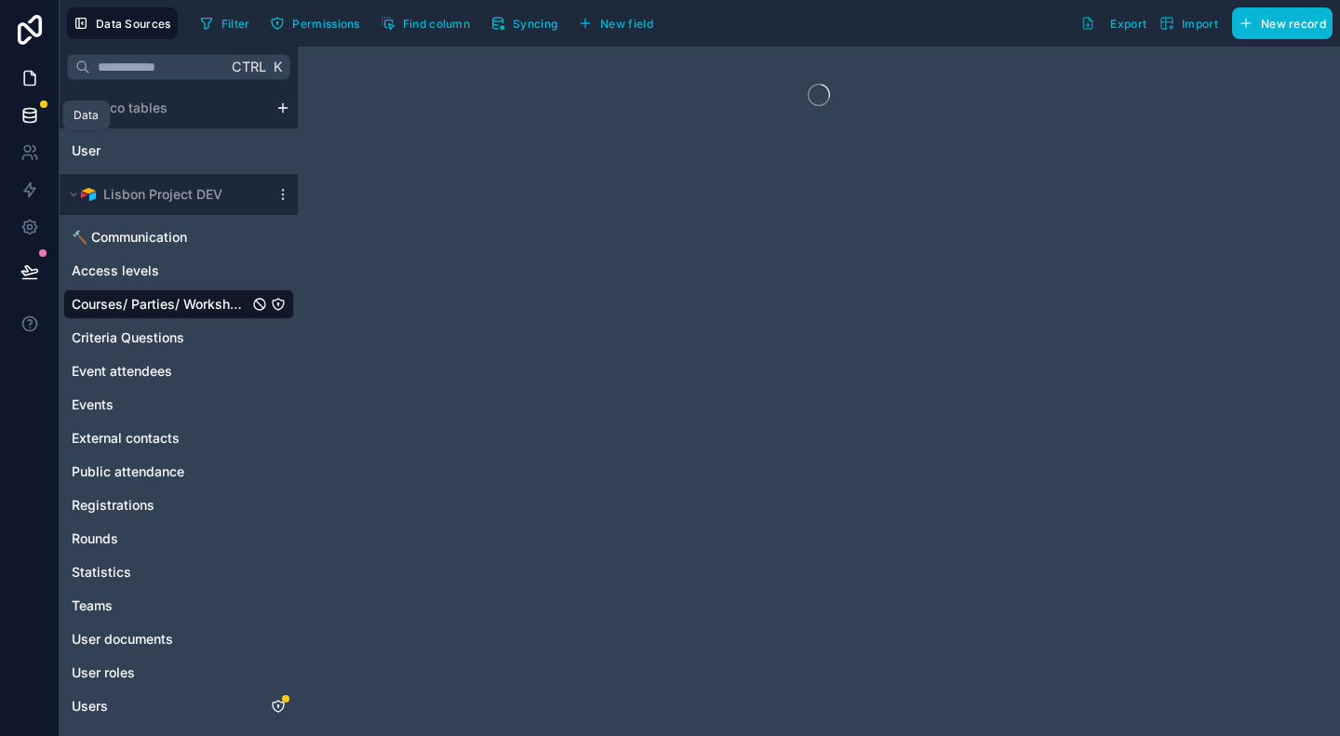
click at [28, 77] on icon at bounding box center [29, 78] width 19 height 19
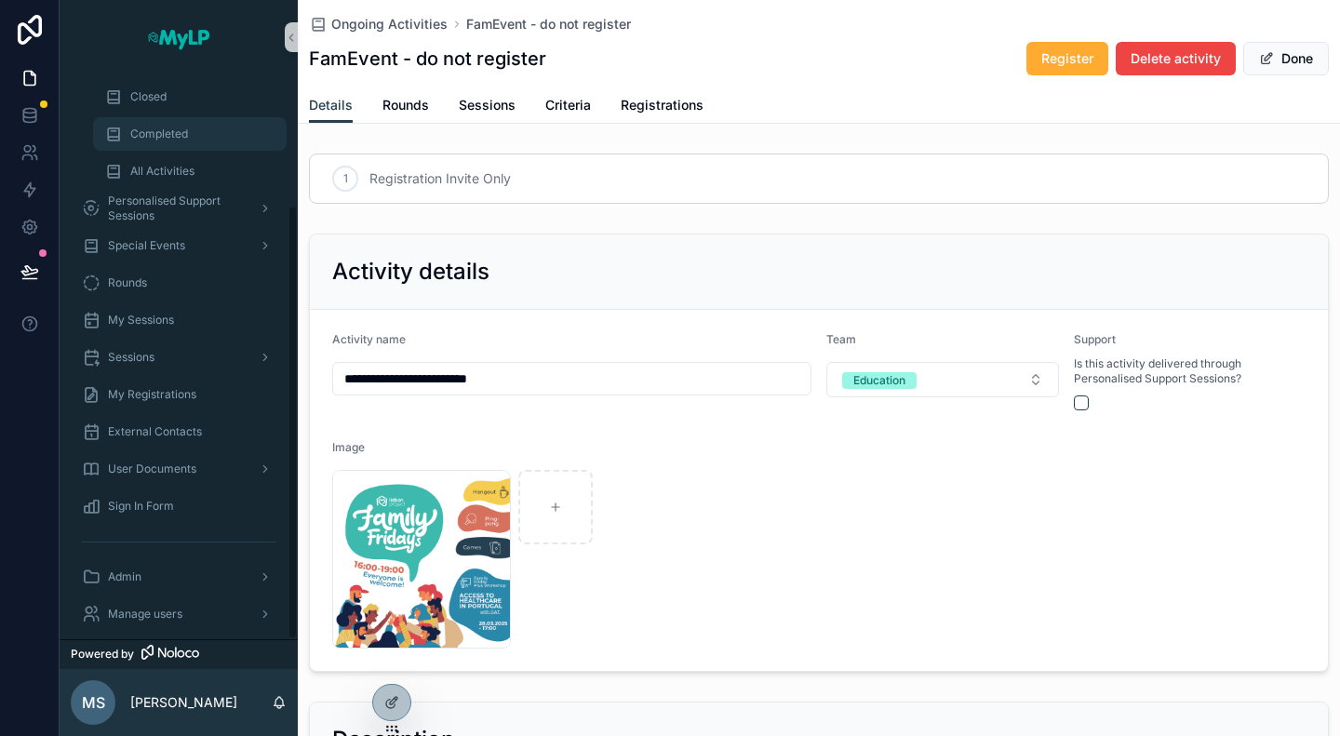
scroll to position [171, 0]
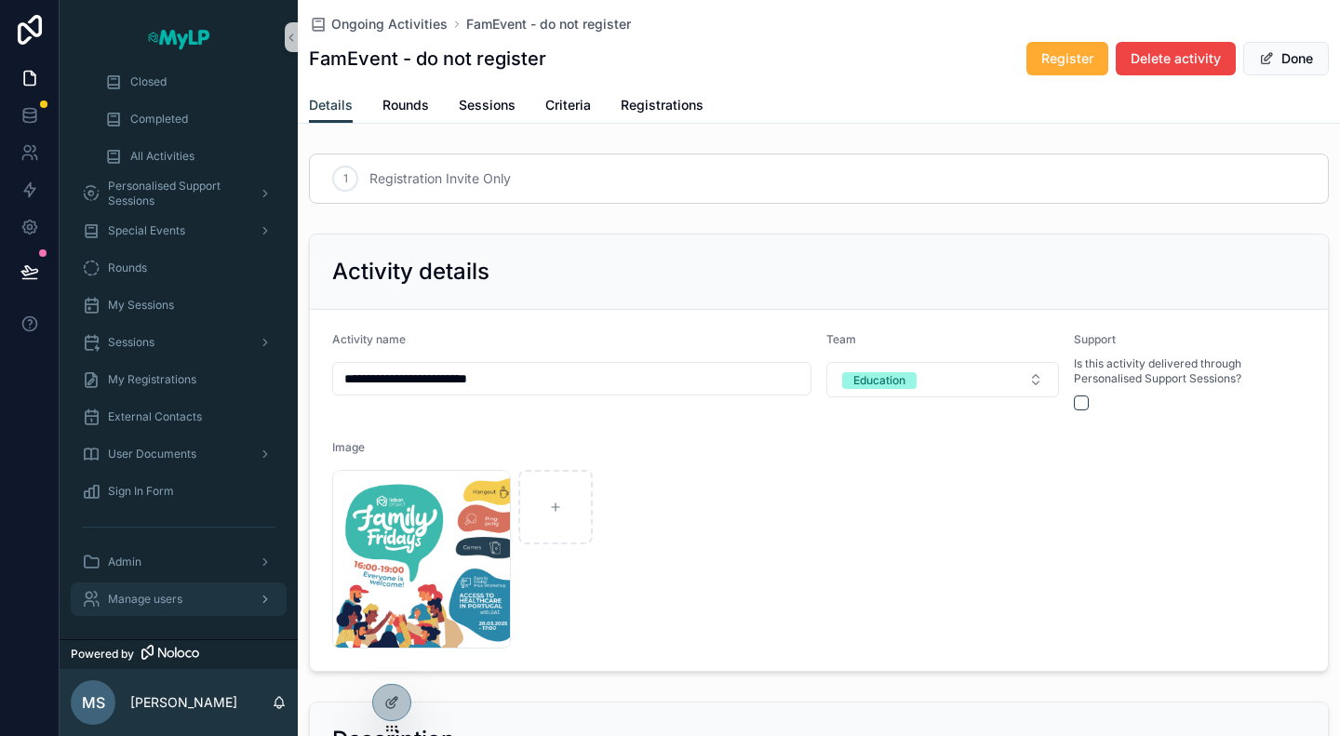
click at [148, 592] on span "Manage users" at bounding box center [145, 599] width 74 height 15
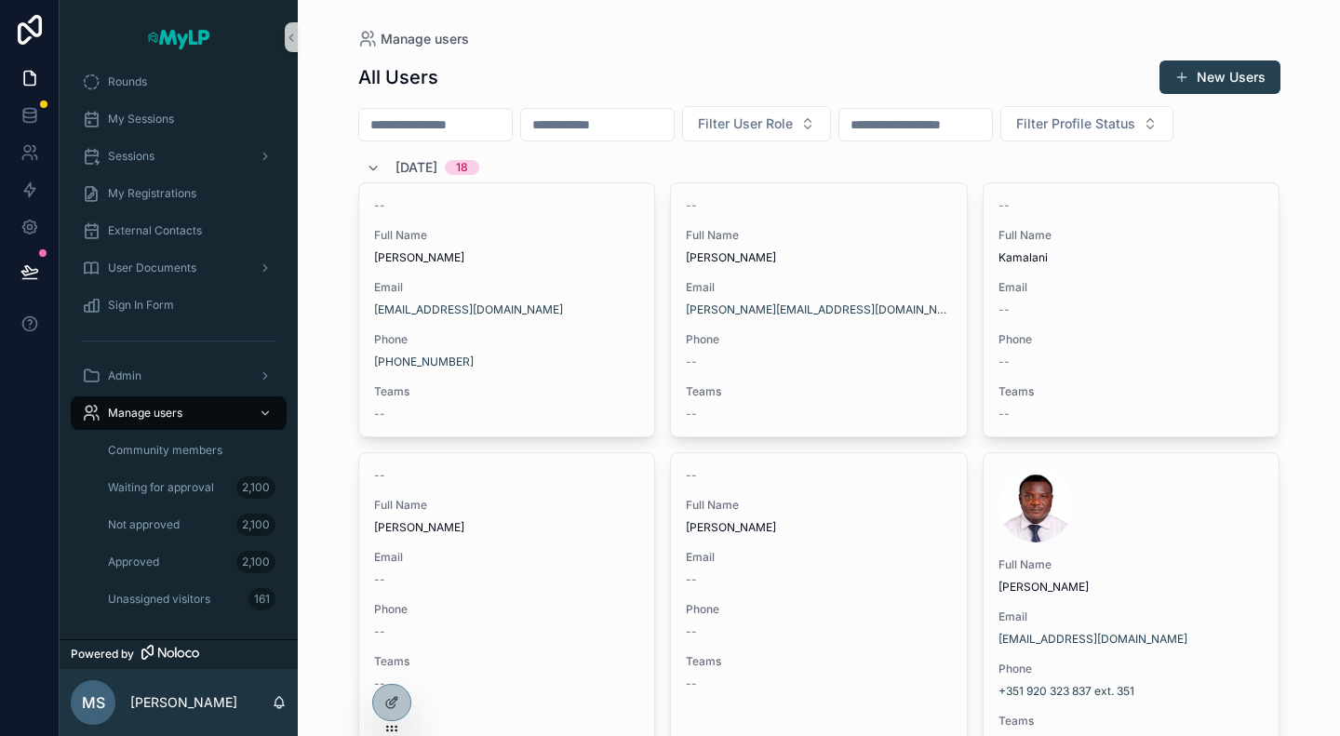
click at [1191, 86] on button "New Users" at bounding box center [1220, 78] width 121 height 34
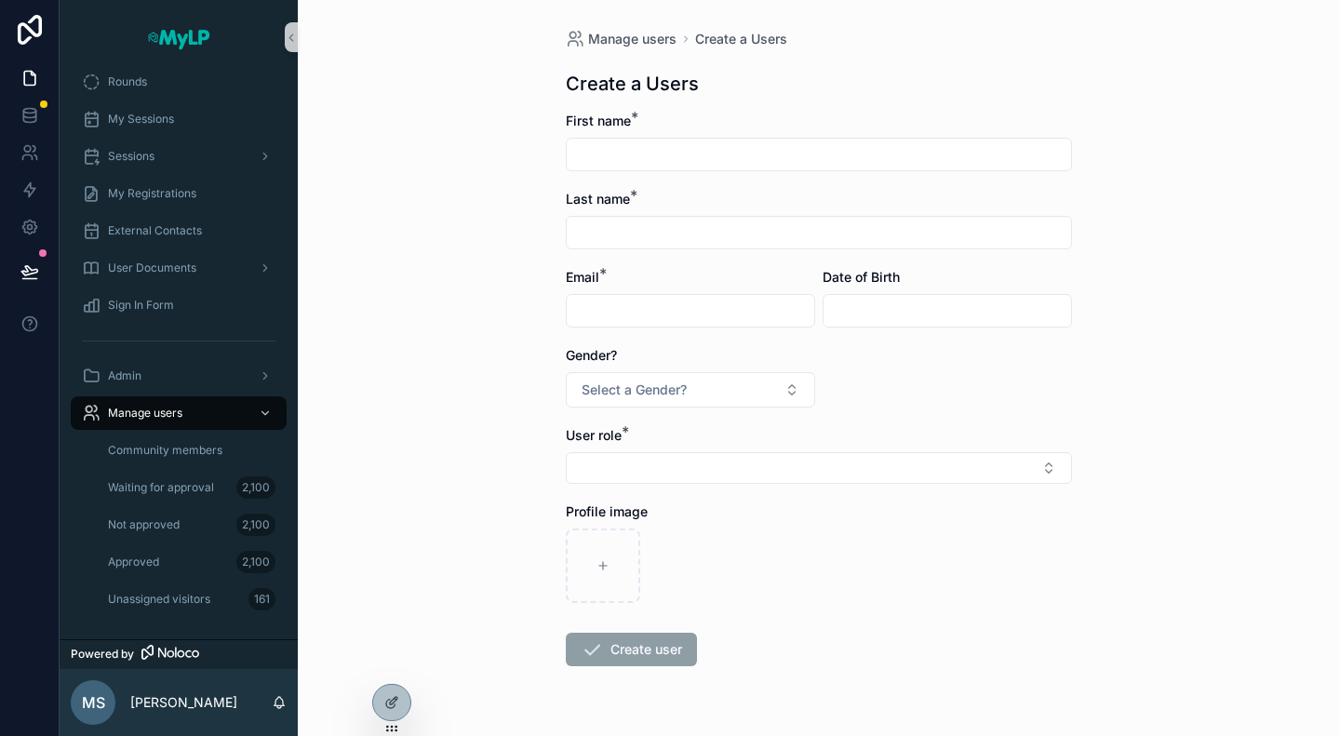
click at [701, 294] on div "scrollable content" at bounding box center [690, 311] width 249 height 34
click at [702, 312] on input "scrollable content" at bounding box center [691, 311] width 248 height 26
paste input "**********"
type input "**********"
click at [607, 142] on input "scrollable content" at bounding box center [819, 154] width 505 height 26
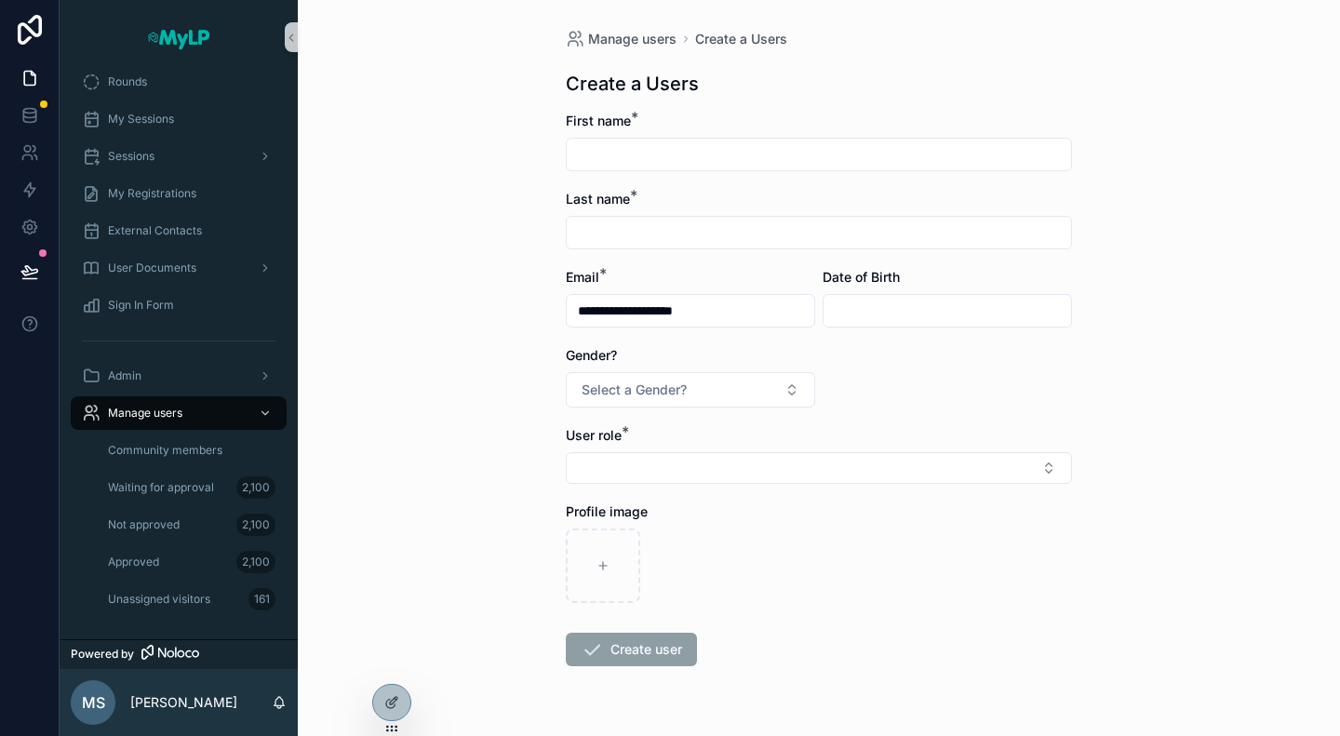
paste input "**********"
type input "**********"
click at [626, 244] on input "scrollable content" at bounding box center [819, 233] width 505 height 26
paste input "****"
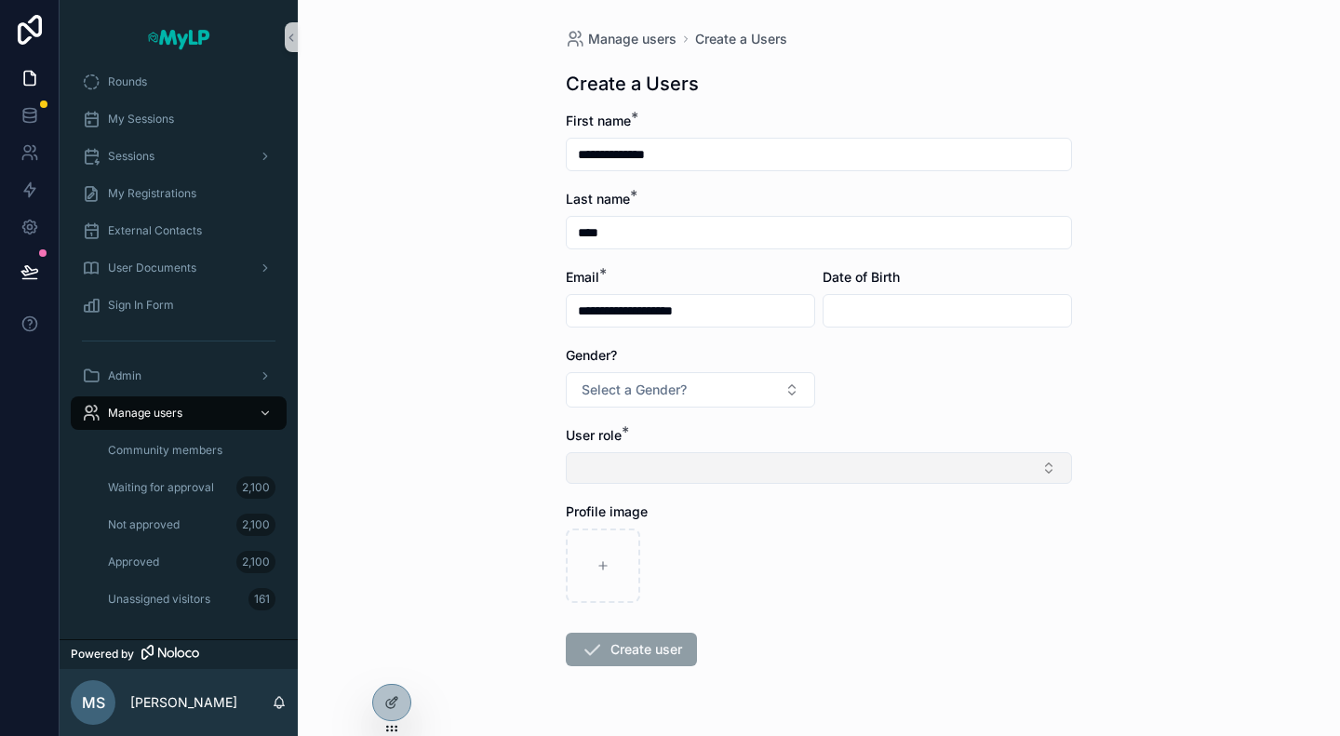
type input "****"
click at [628, 489] on form "**********" at bounding box center [819, 449] width 506 height 674
click at [628, 476] on button "Select Button" at bounding box center [819, 468] width 506 height 32
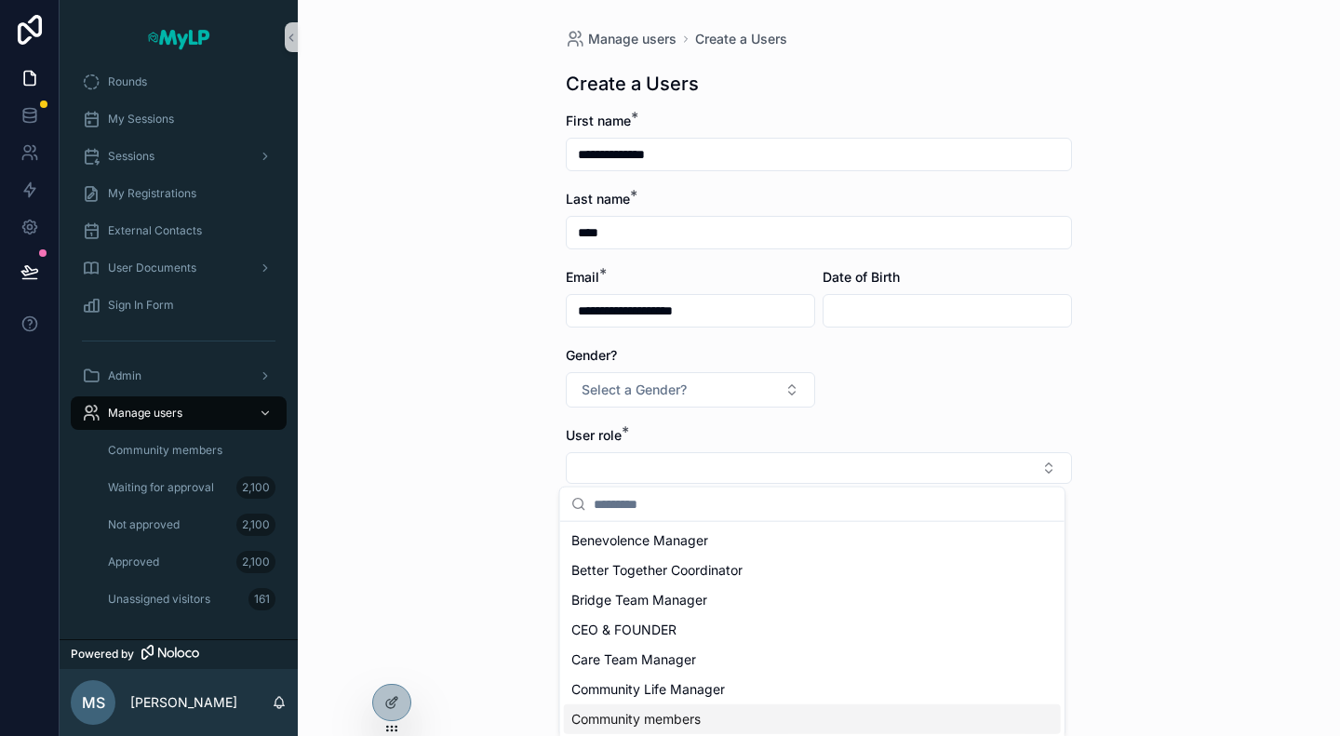
click at [663, 712] on span "Community members" at bounding box center [636, 719] width 129 height 19
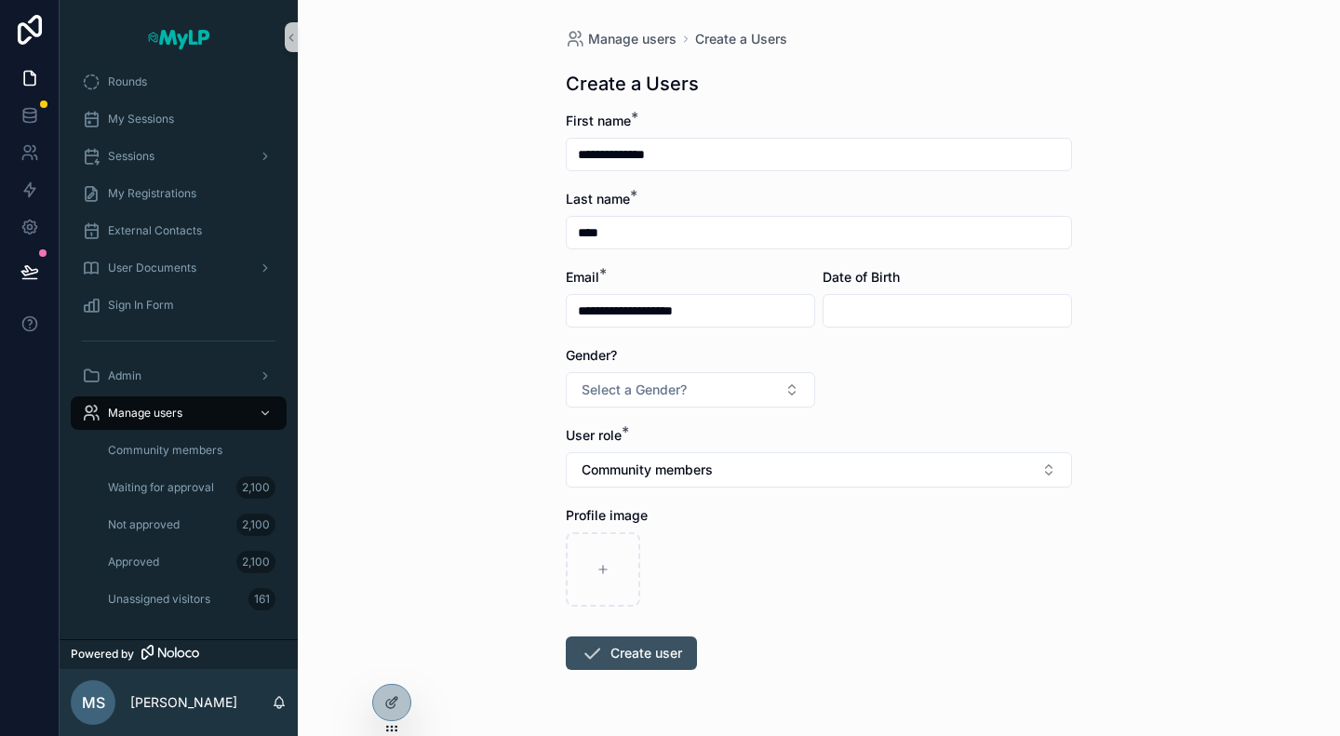
click at [626, 651] on button "Create user" at bounding box center [631, 654] width 131 height 34
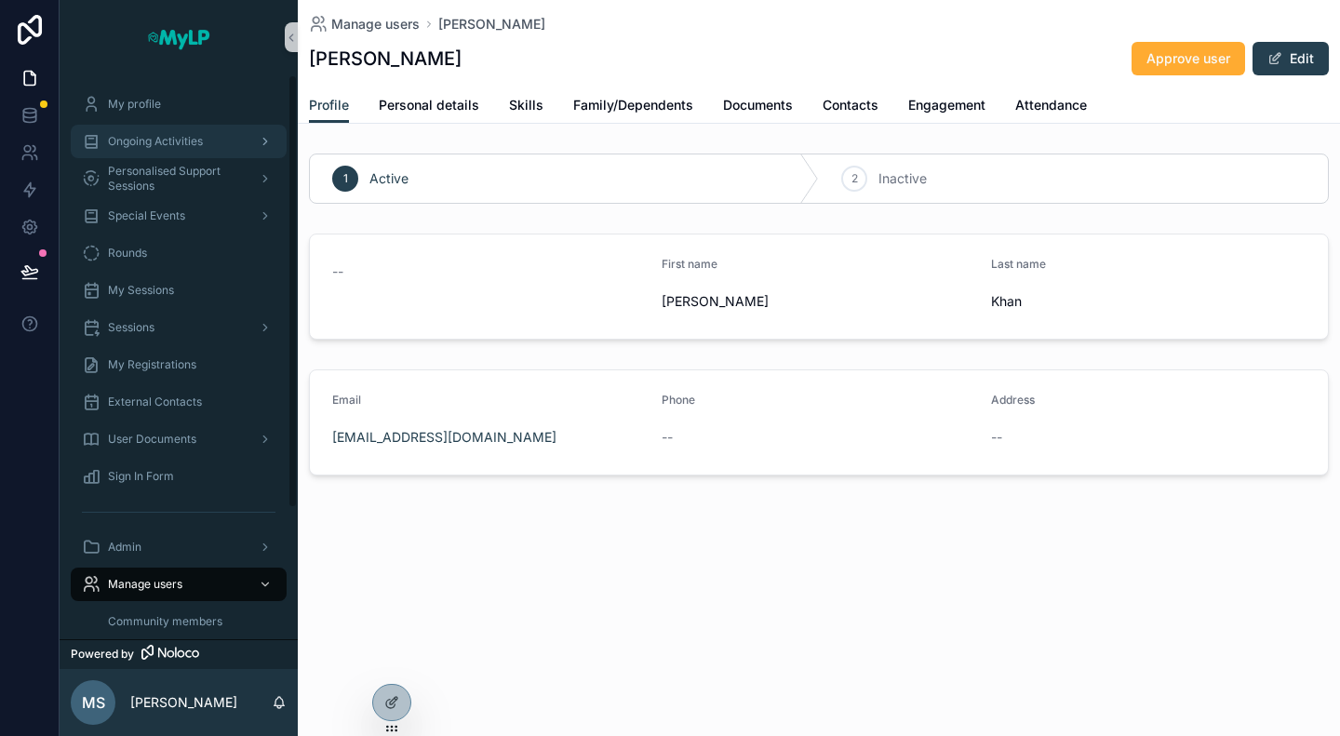
click at [178, 142] on span "Ongoing Activities" at bounding box center [155, 141] width 95 height 15
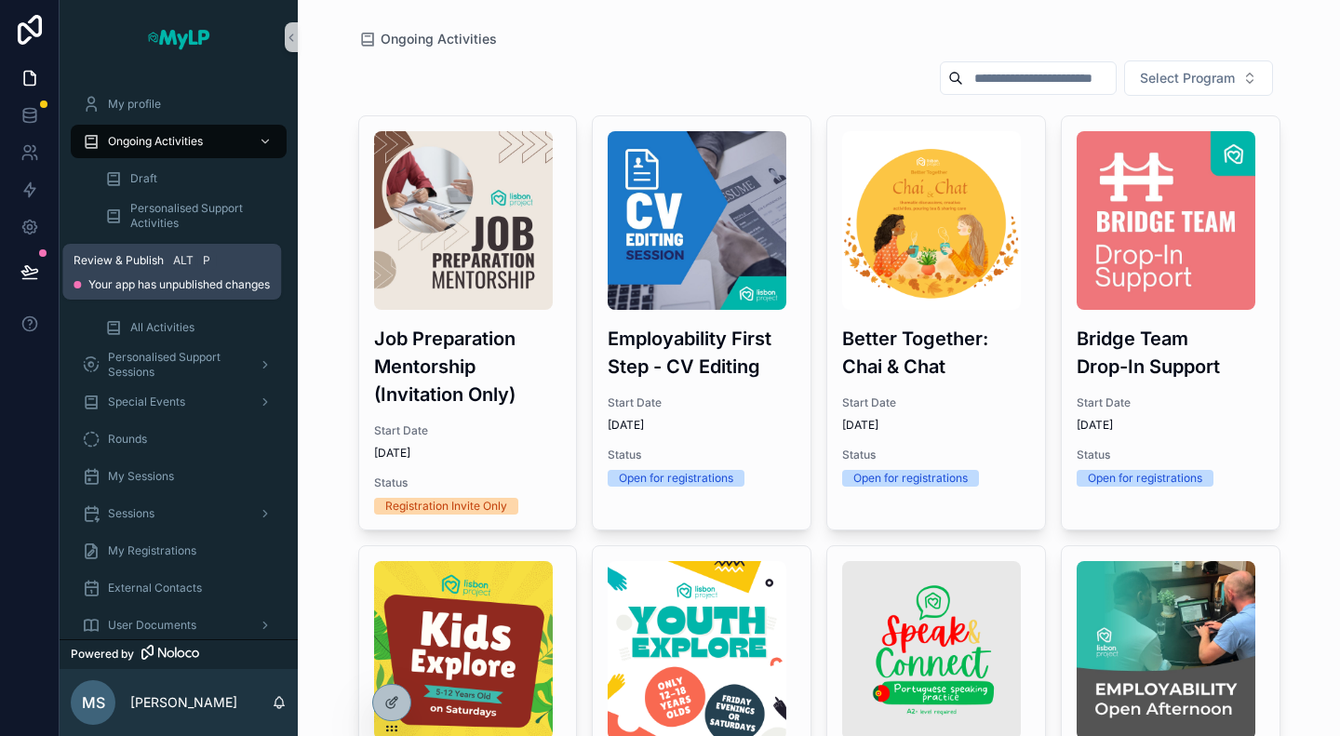
click at [22, 275] on icon at bounding box center [29, 271] width 19 height 19
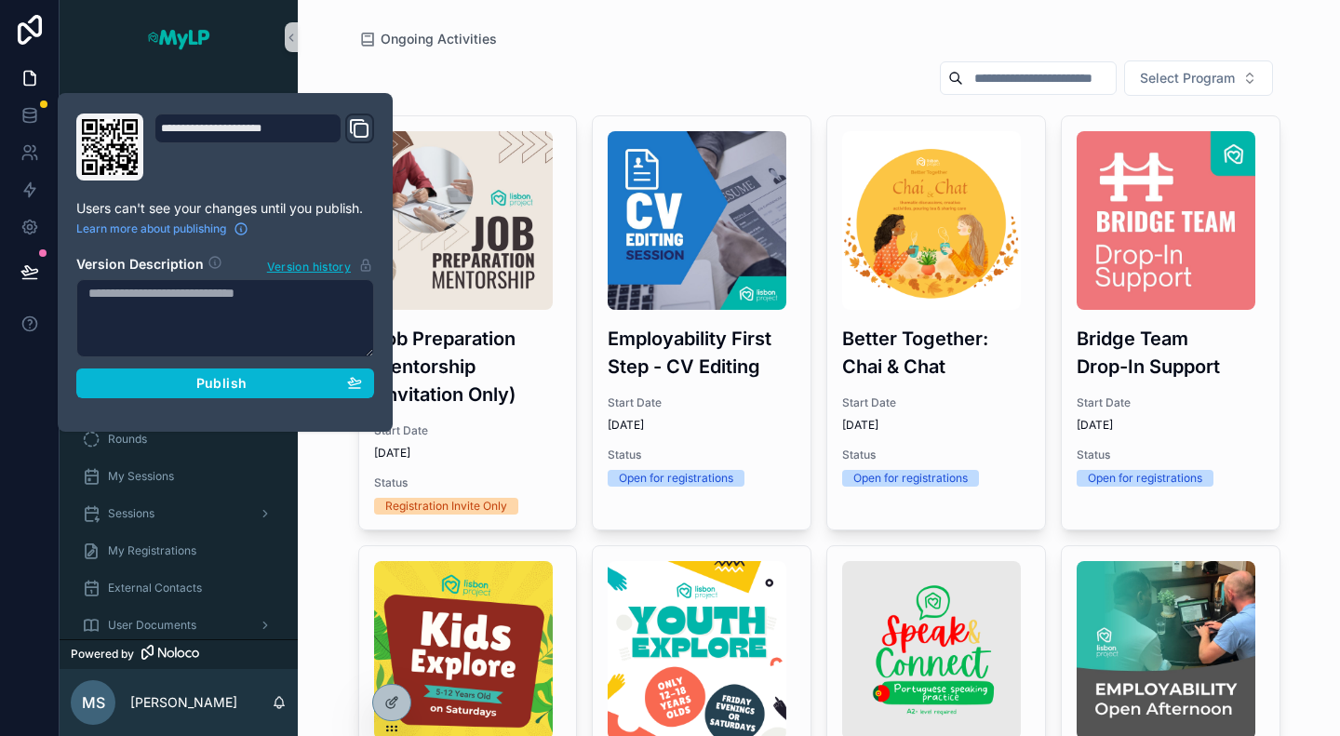
click at [162, 314] on textarea at bounding box center [225, 318] width 298 height 78
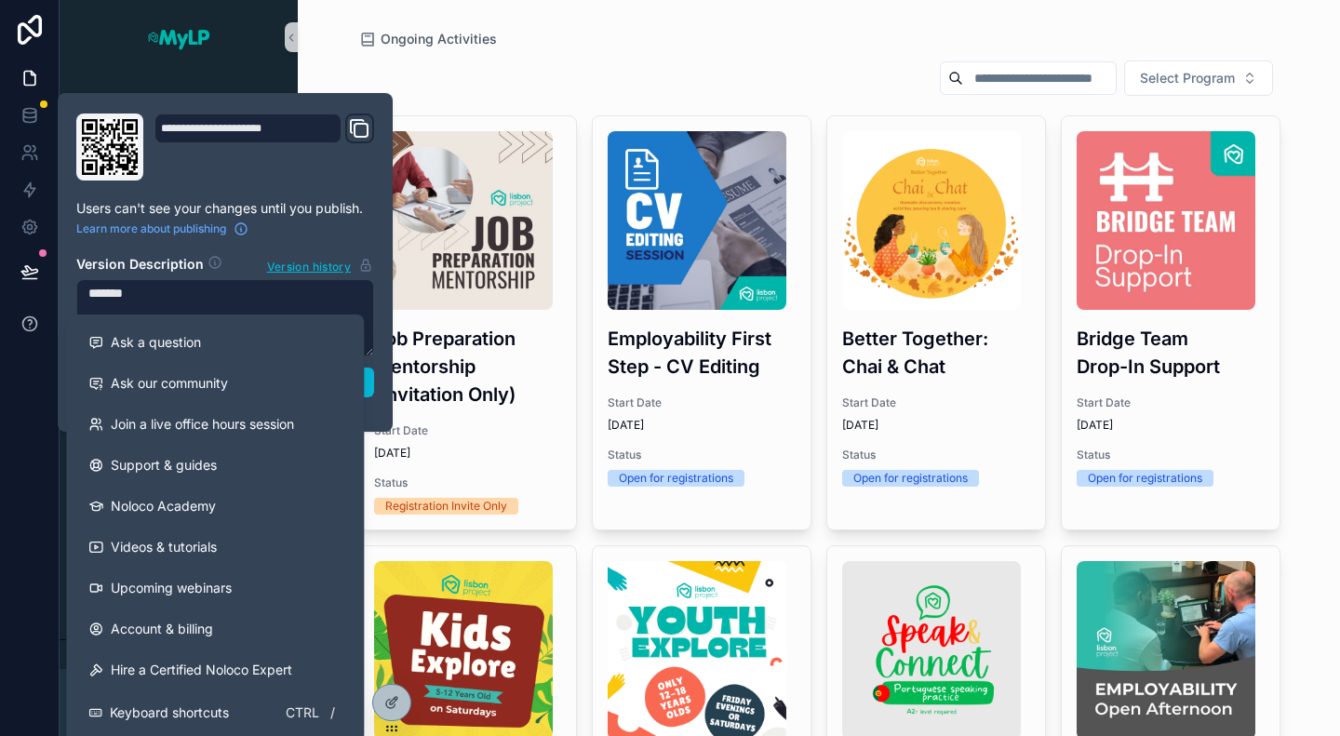
drag, startPoint x: 153, startPoint y: 303, endPoint x: 49, endPoint y: 301, distance: 103.4
click at [49, 301] on div "**********" at bounding box center [670, 368] width 1340 height 736
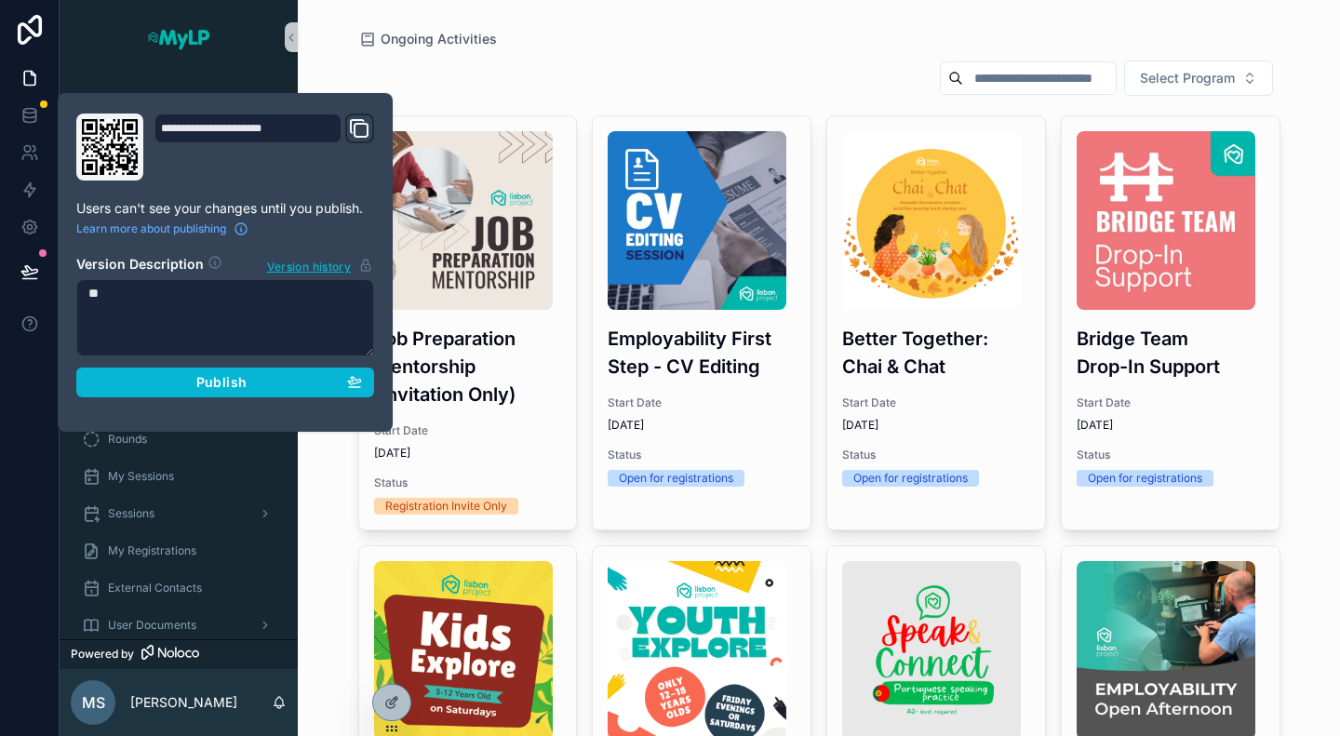
type textarea "*"
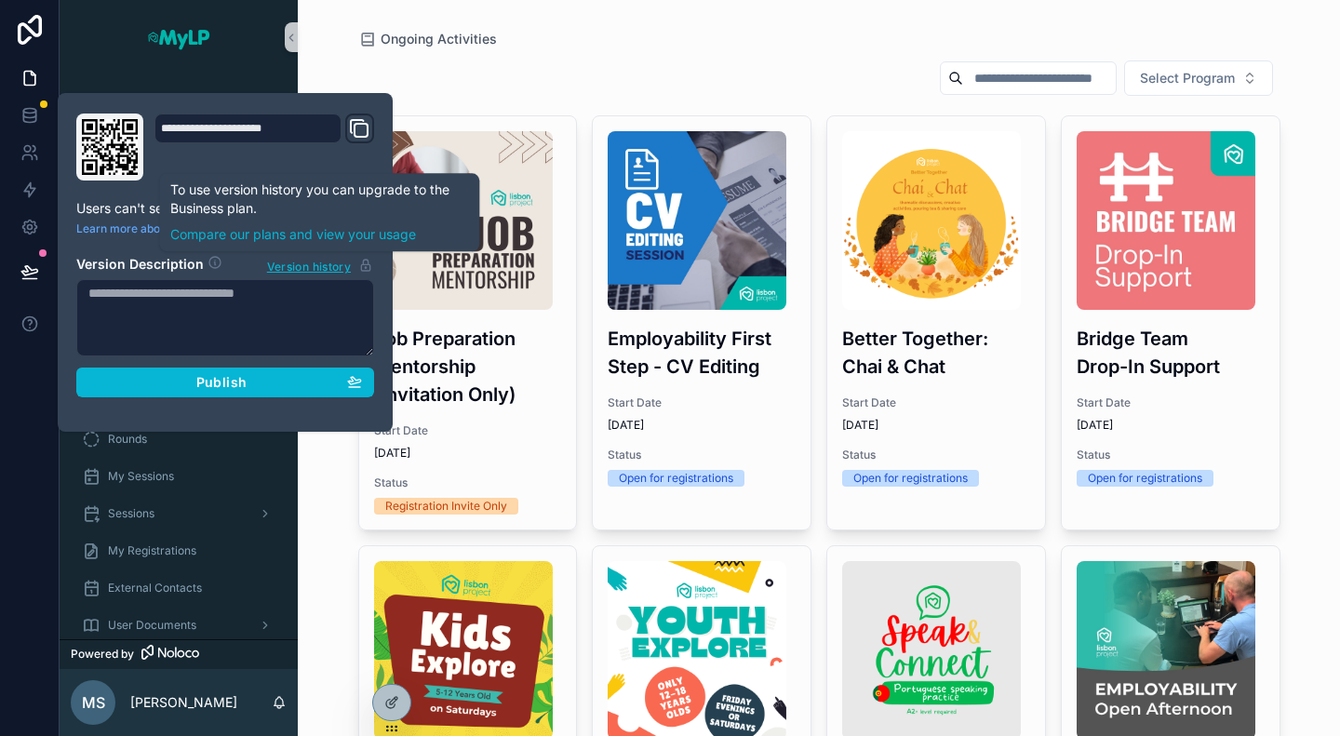
click at [622, 46] on div "Ongoing Activities" at bounding box center [819, 39] width 922 height 19
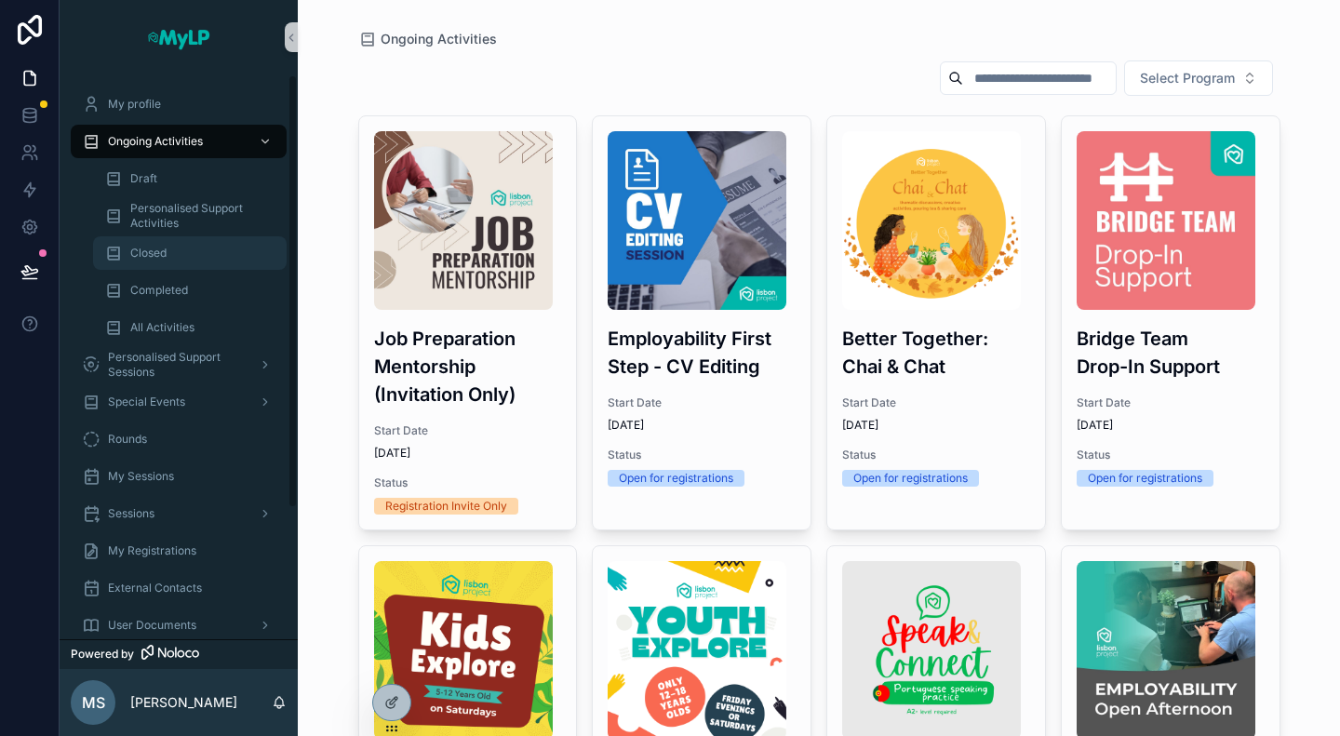
click at [161, 272] on div "Completed" at bounding box center [190, 290] width 216 height 37
click at [171, 250] on div "Closed" at bounding box center [189, 253] width 171 height 30
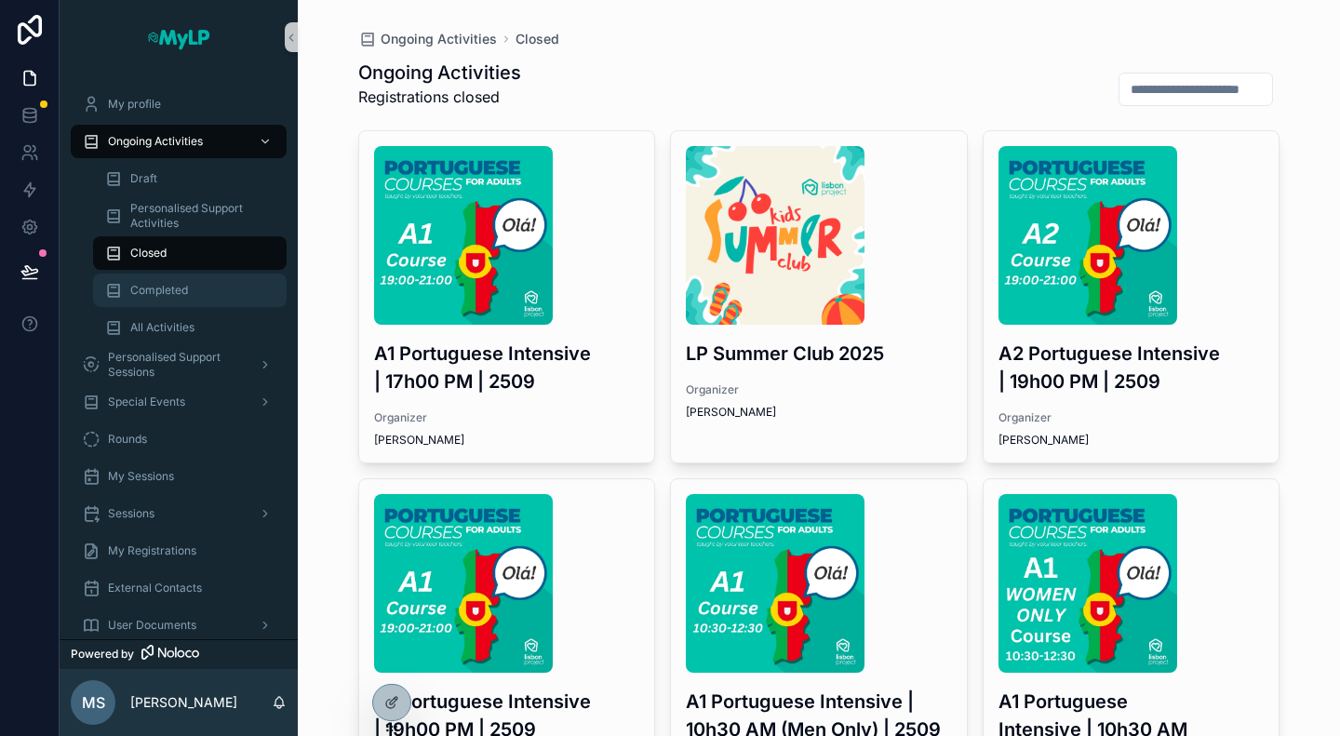
click at [175, 294] on span "Completed" at bounding box center [159, 290] width 58 height 15
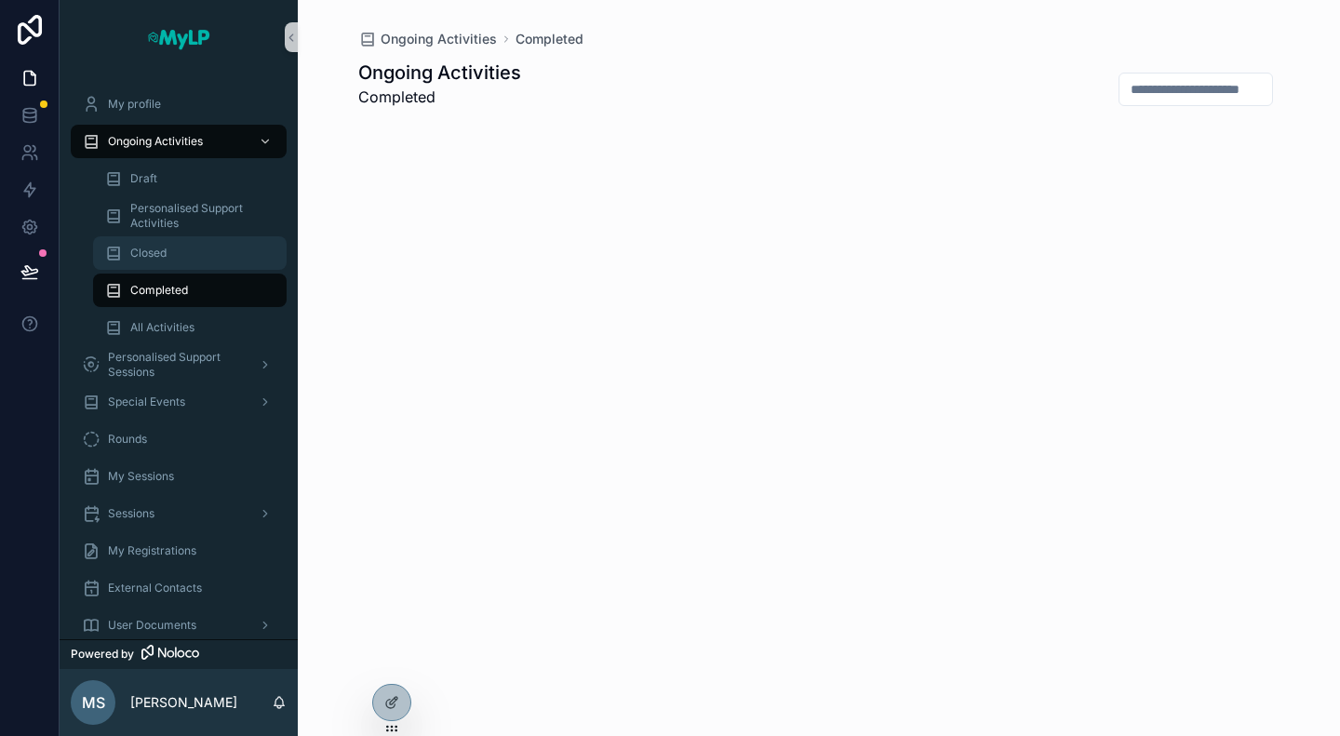
click at [200, 253] on div "Closed" at bounding box center [189, 253] width 171 height 30
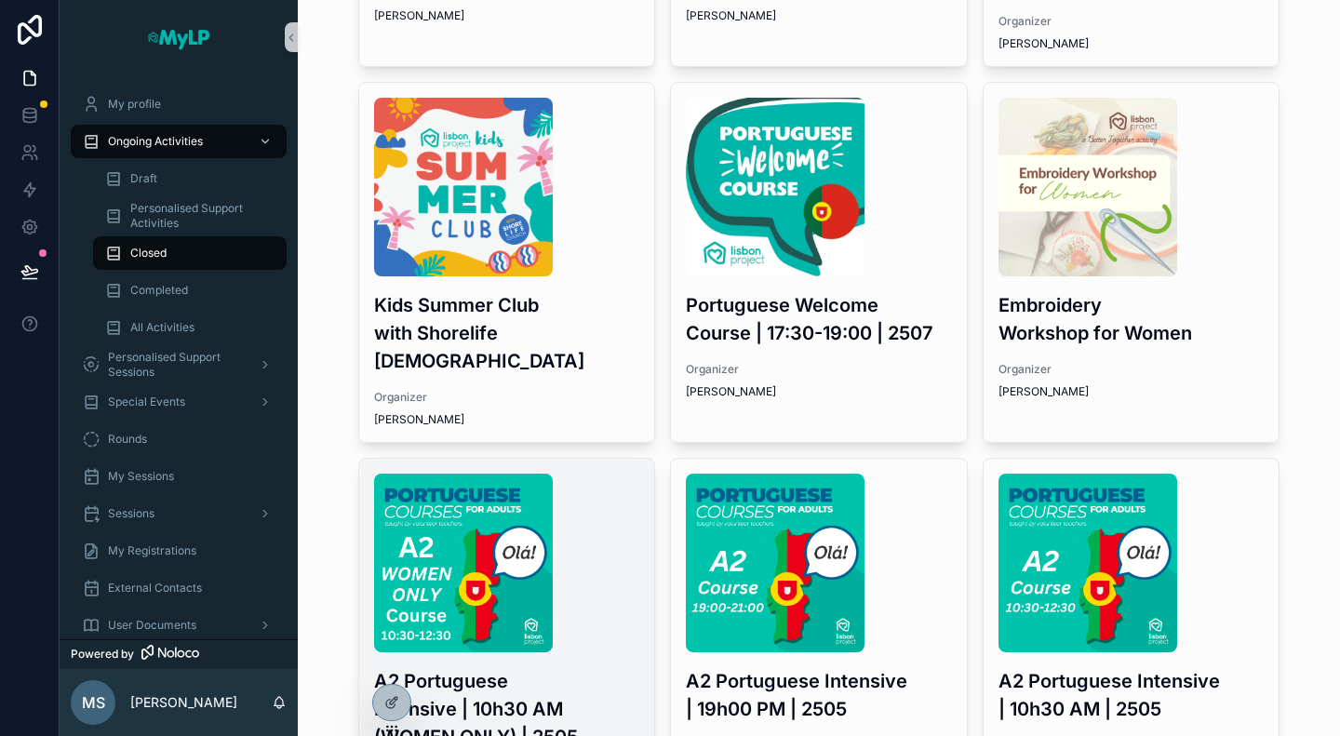
scroll to position [801, 0]
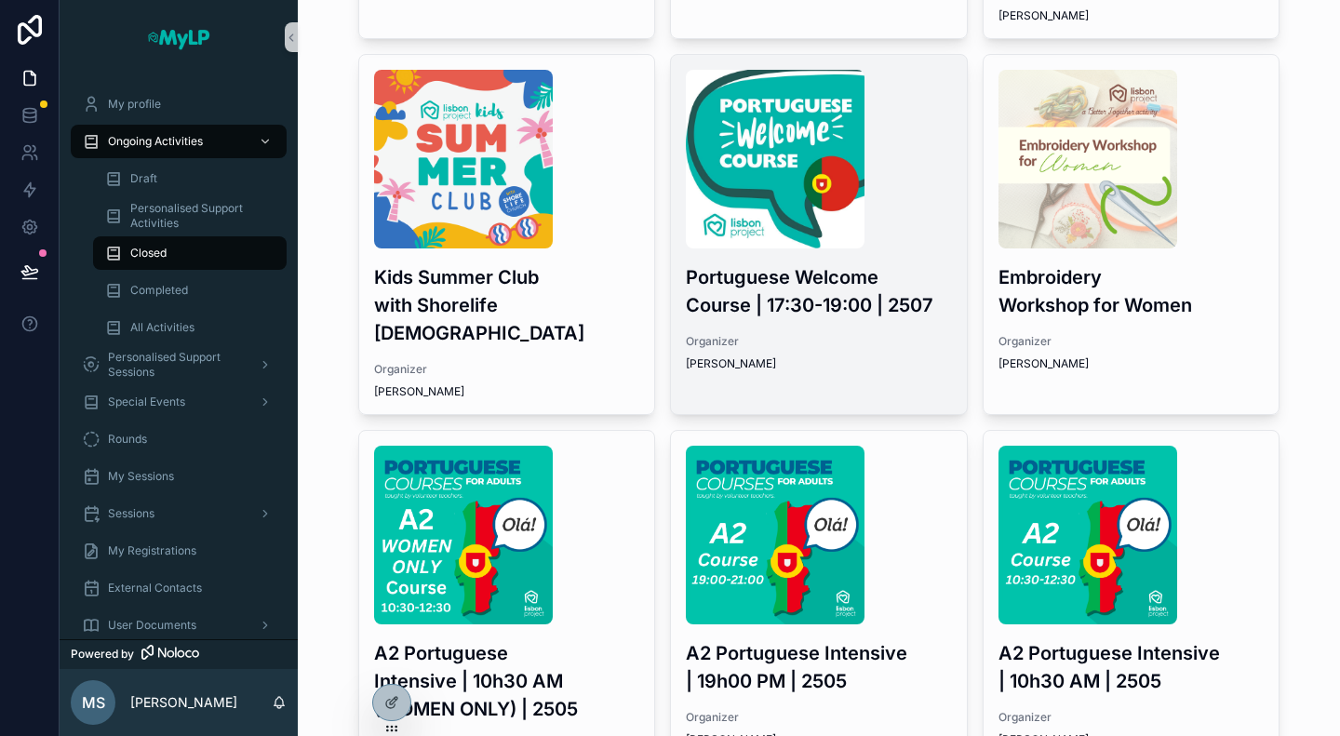
click at [816, 331] on div "Portuguese Welcome Course | 17:30-19:00 | 2507 Organizer Giselle Alvarez" at bounding box center [819, 220] width 296 height 331
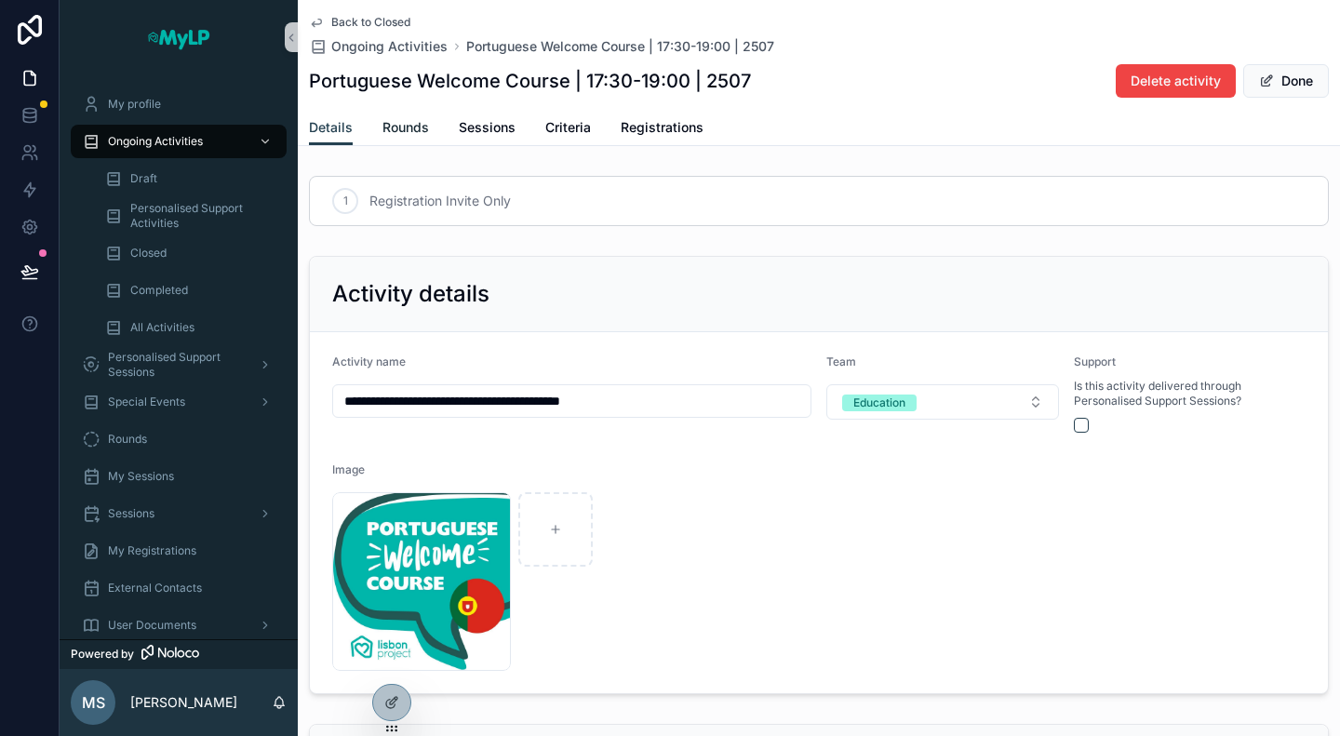
click at [410, 126] on span "Rounds" at bounding box center [406, 127] width 47 height 19
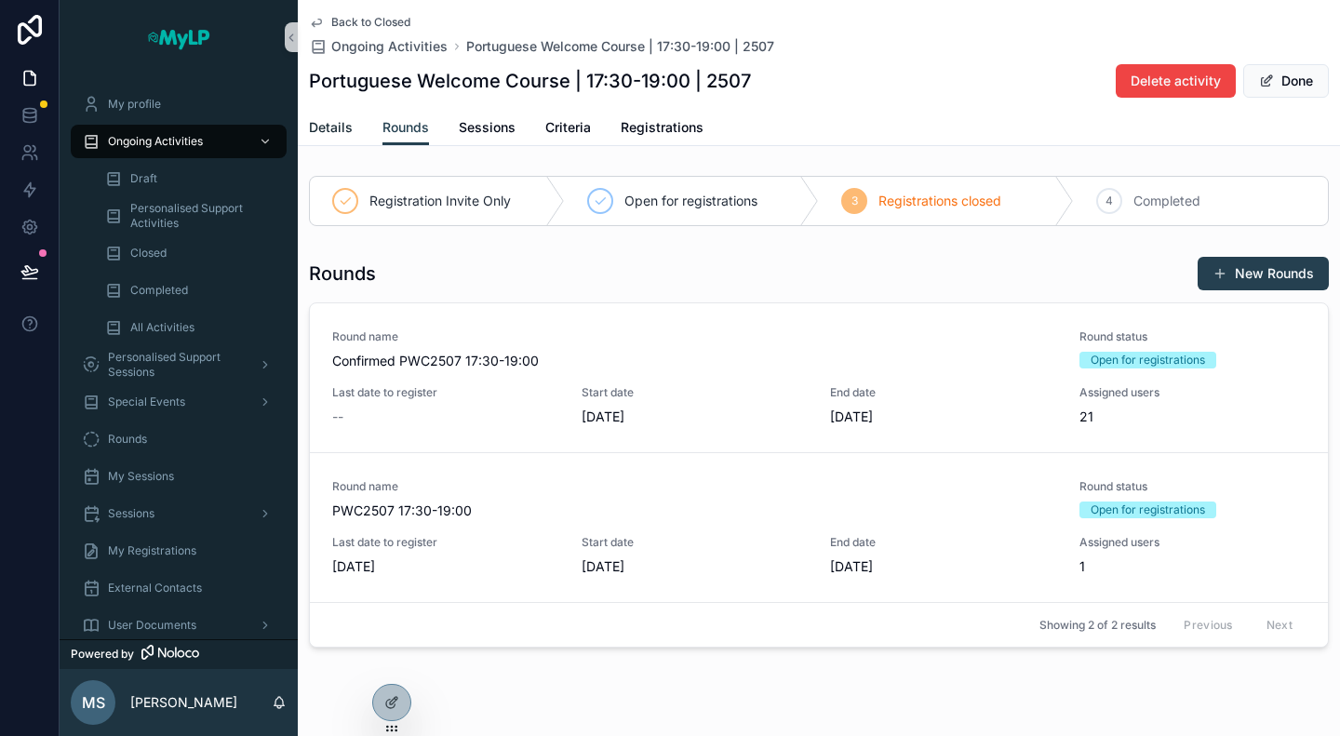
click at [330, 129] on span "Details" at bounding box center [331, 127] width 44 height 19
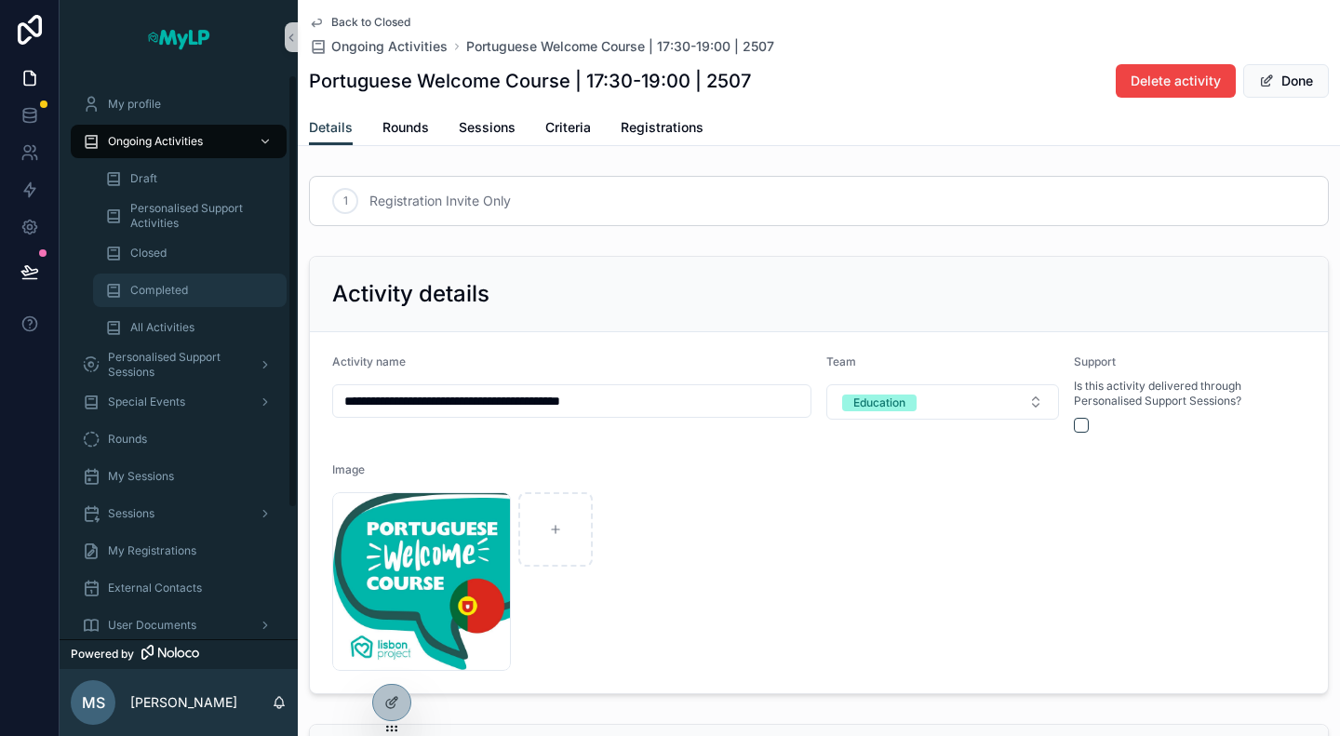
click at [179, 289] on span "Completed" at bounding box center [159, 290] width 58 height 15
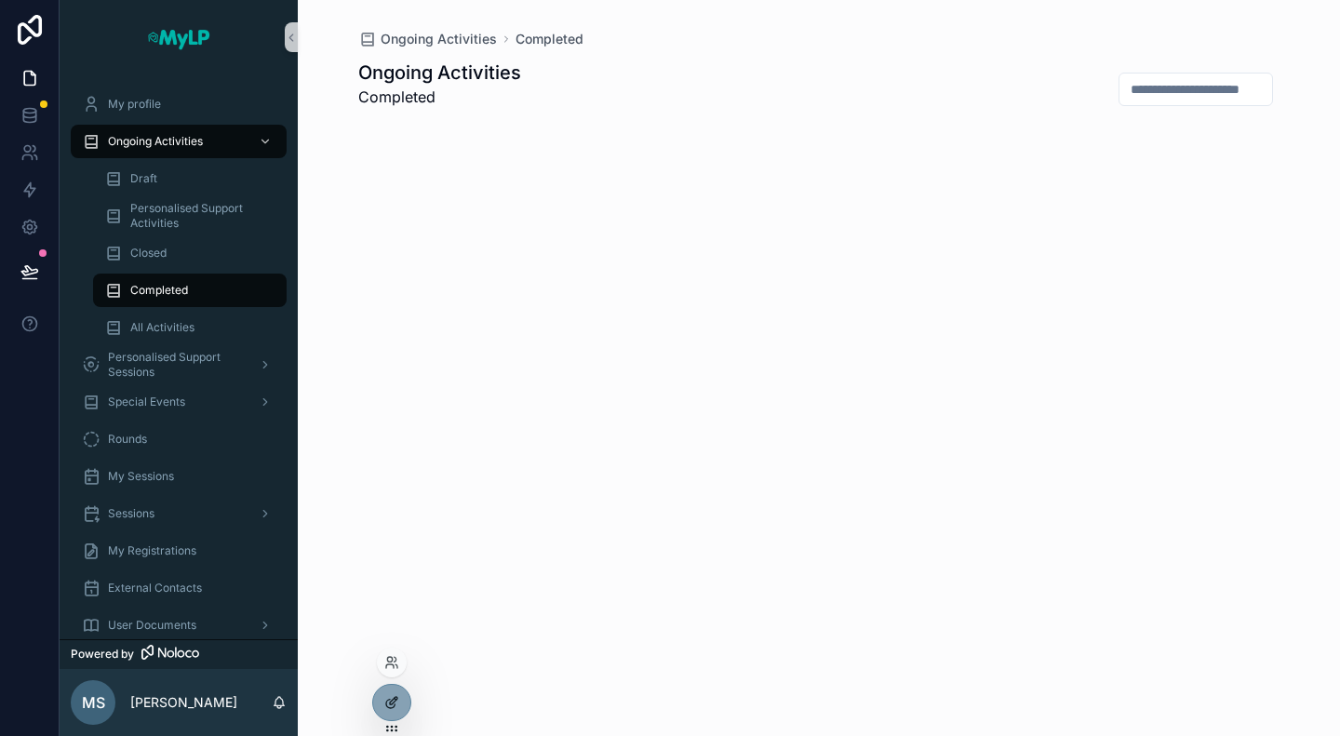
click at [396, 704] on icon at bounding box center [391, 702] width 15 height 15
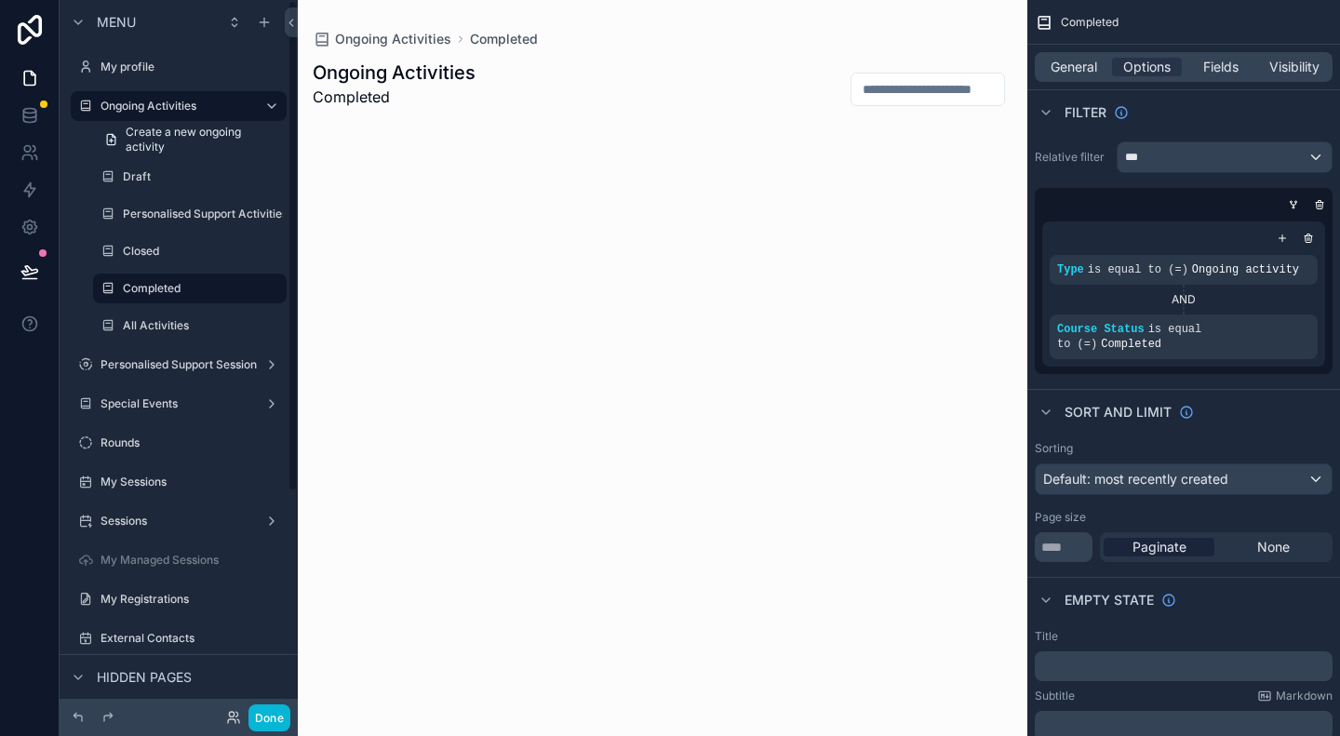
click at [183, 270] on div "scrollable content" at bounding box center [190, 270] width 216 height 4
click at [181, 277] on div "Completed" at bounding box center [190, 288] width 134 height 22
click at [618, 36] on div "scrollable content" at bounding box center [663, 154] width 730 height 309
click at [268, 716] on button "Done" at bounding box center [270, 718] width 42 height 27
